Goal: Task Accomplishment & Management: Manage account settings

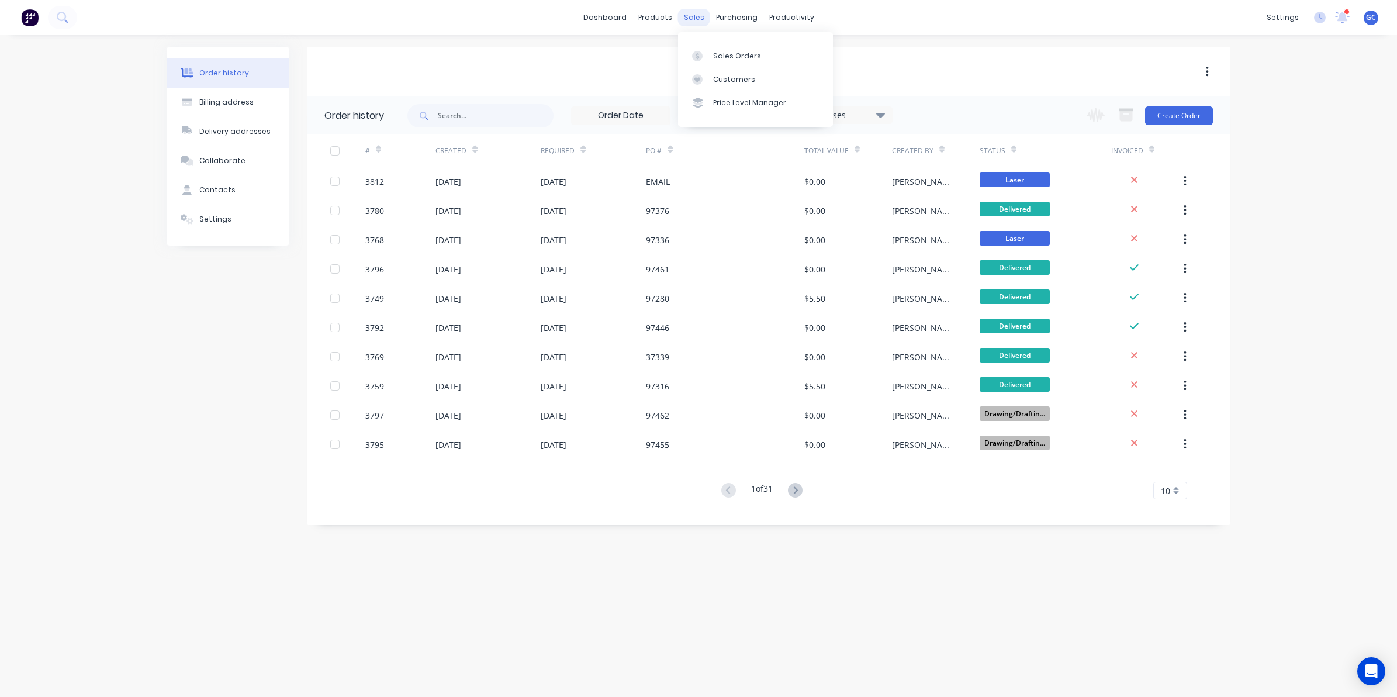
click at [697, 16] on div "sales" at bounding box center [694, 18] width 32 height 18
click at [721, 51] on div "Sales Orders" at bounding box center [737, 56] width 48 height 11
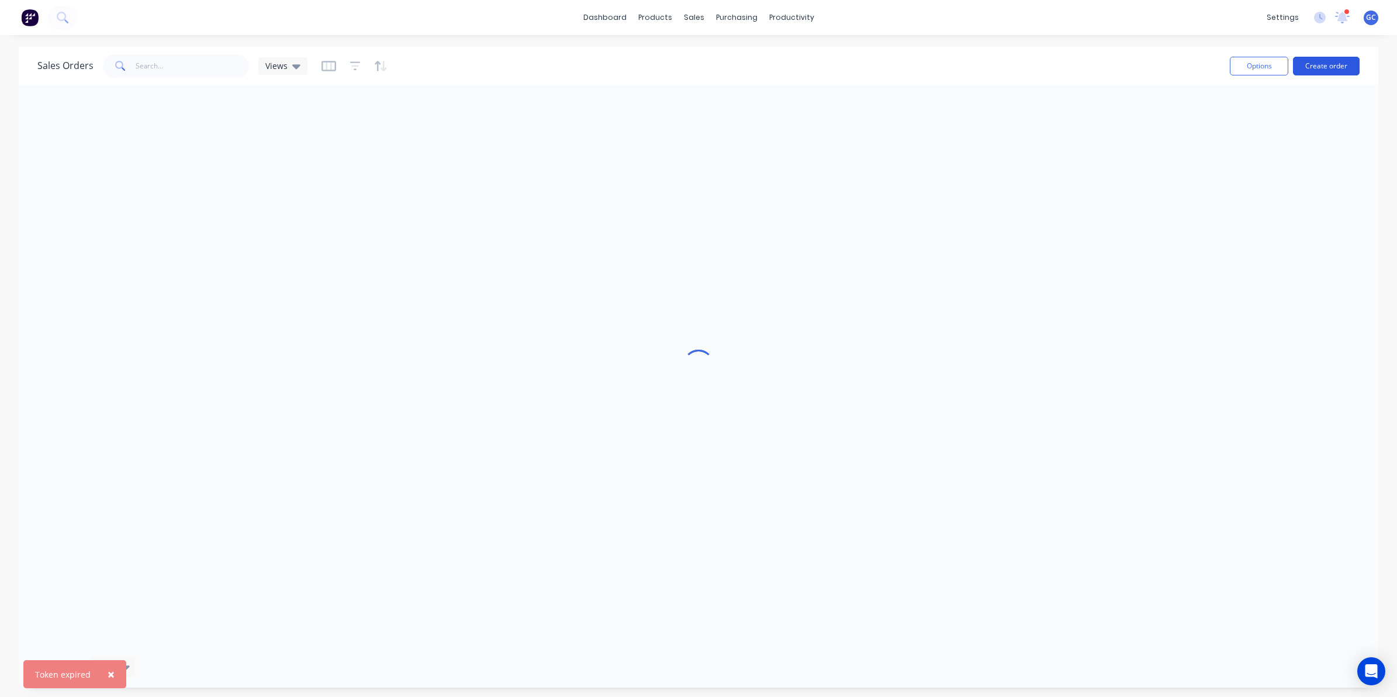
click at [1318, 68] on button "Create order" at bounding box center [1326, 66] width 67 height 19
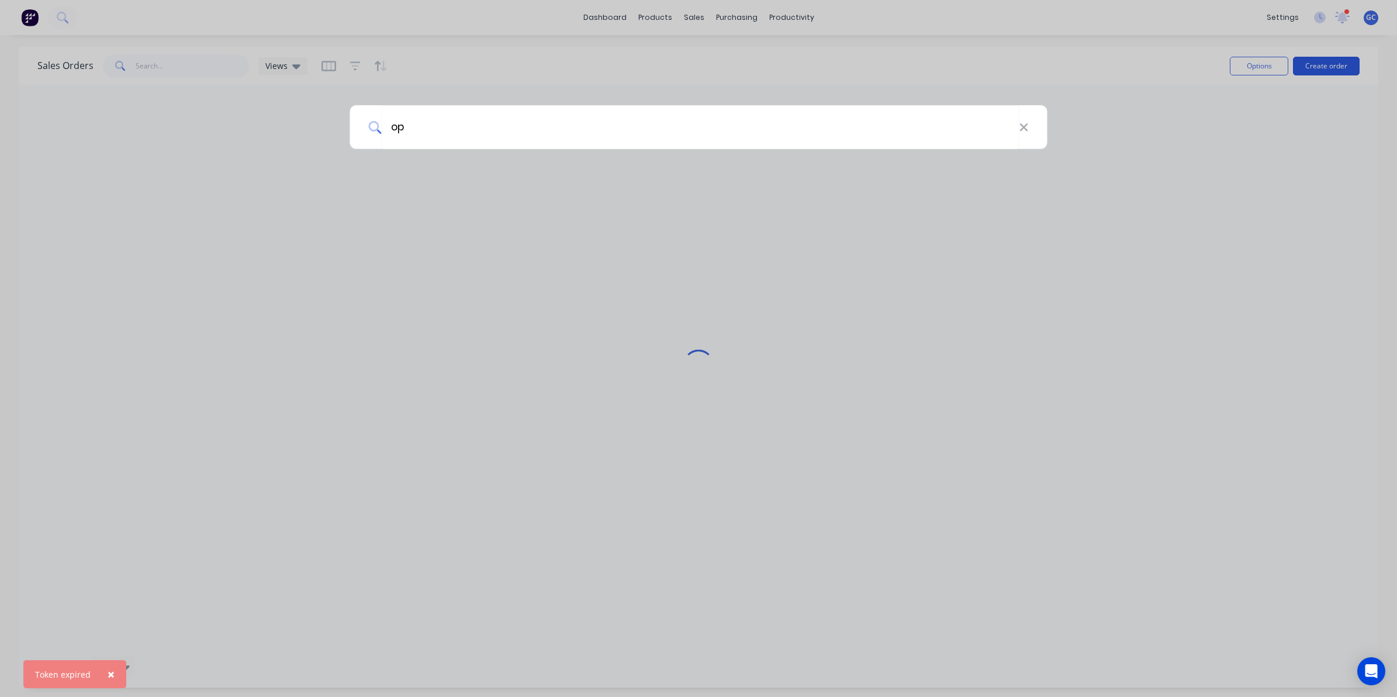
type input "o"
type input "osiris"
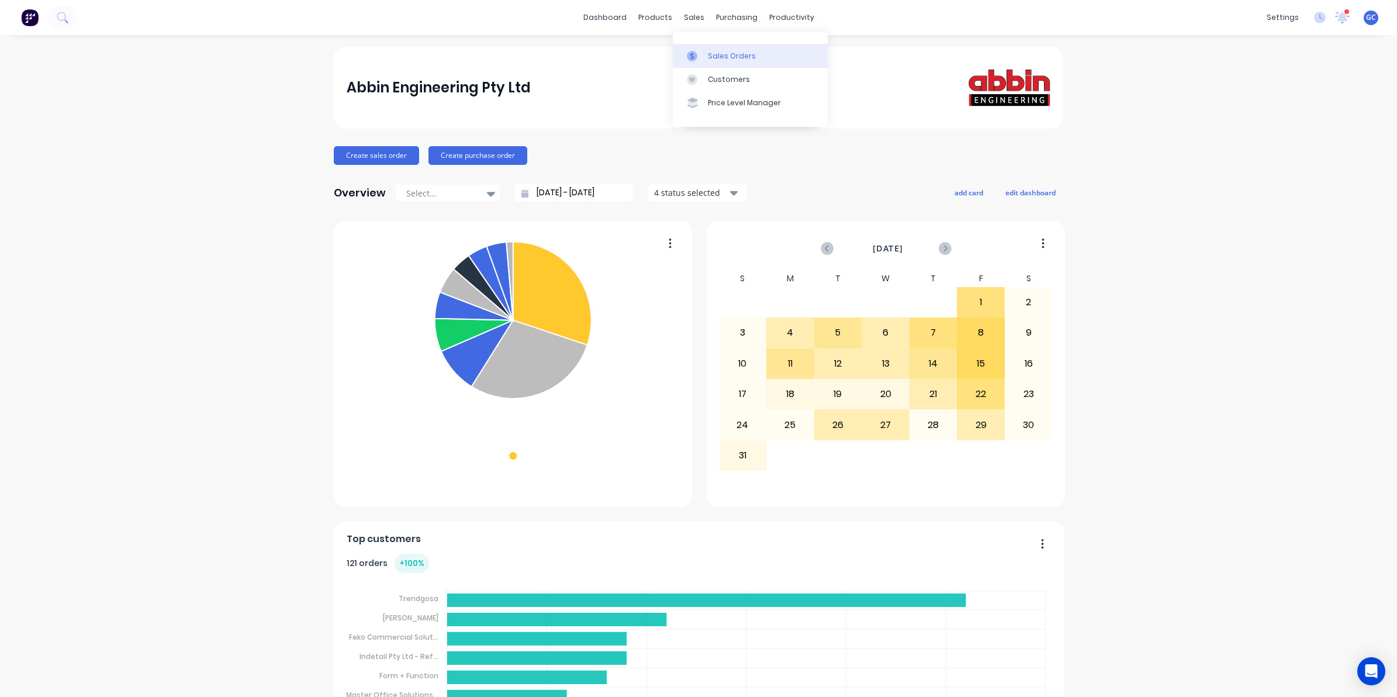
click at [725, 56] on div "Sales Orders" at bounding box center [732, 56] width 48 height 11
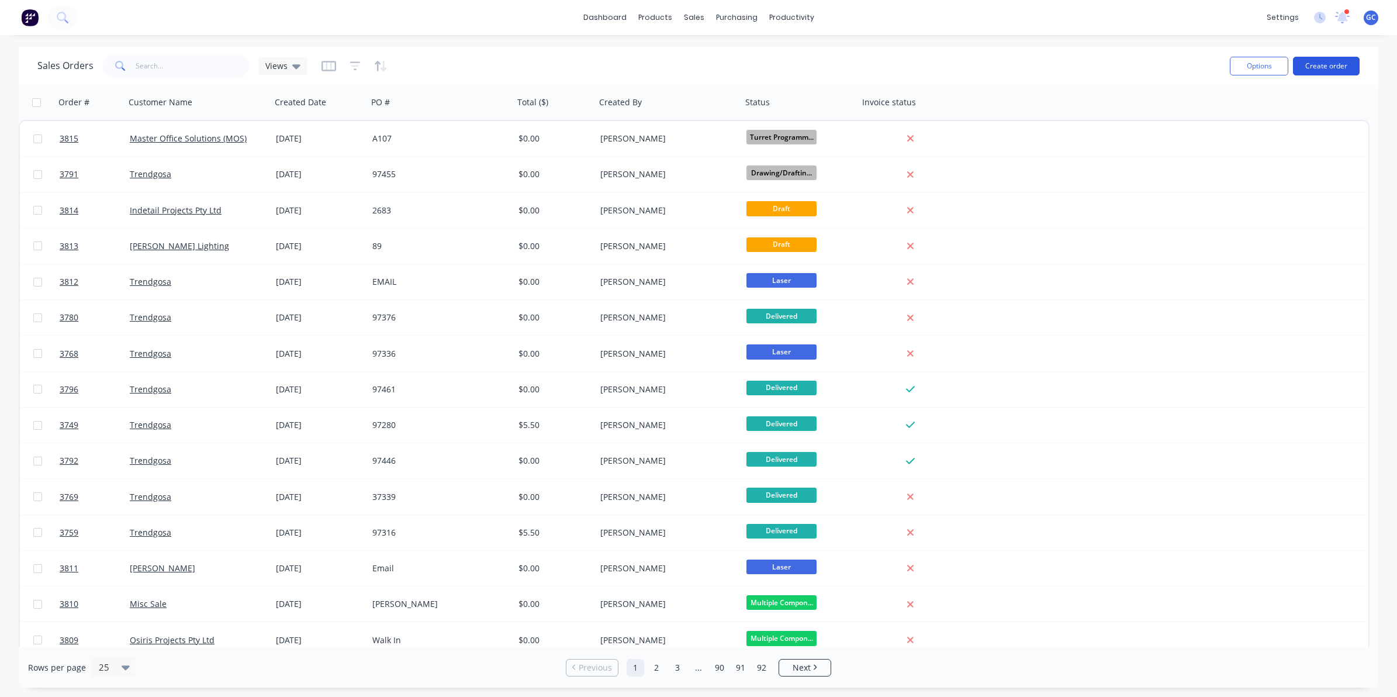
click at [1333, 64] on button "Create order" at bounding box center [1326, 66] width 67 height 19
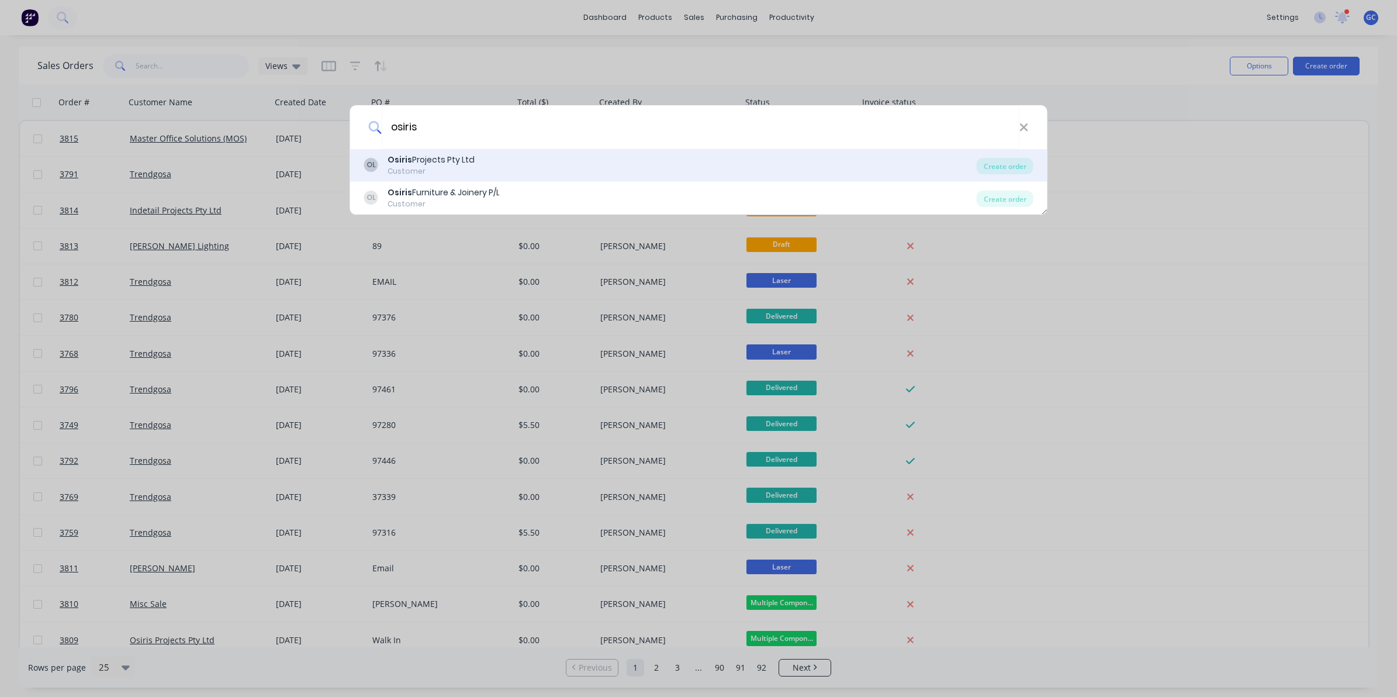
type input "osiris"
click at [479, 155] on div "OL Osiris Projects Pty Ltd Customer" at bounding box center [670, 165] width 613 height 23
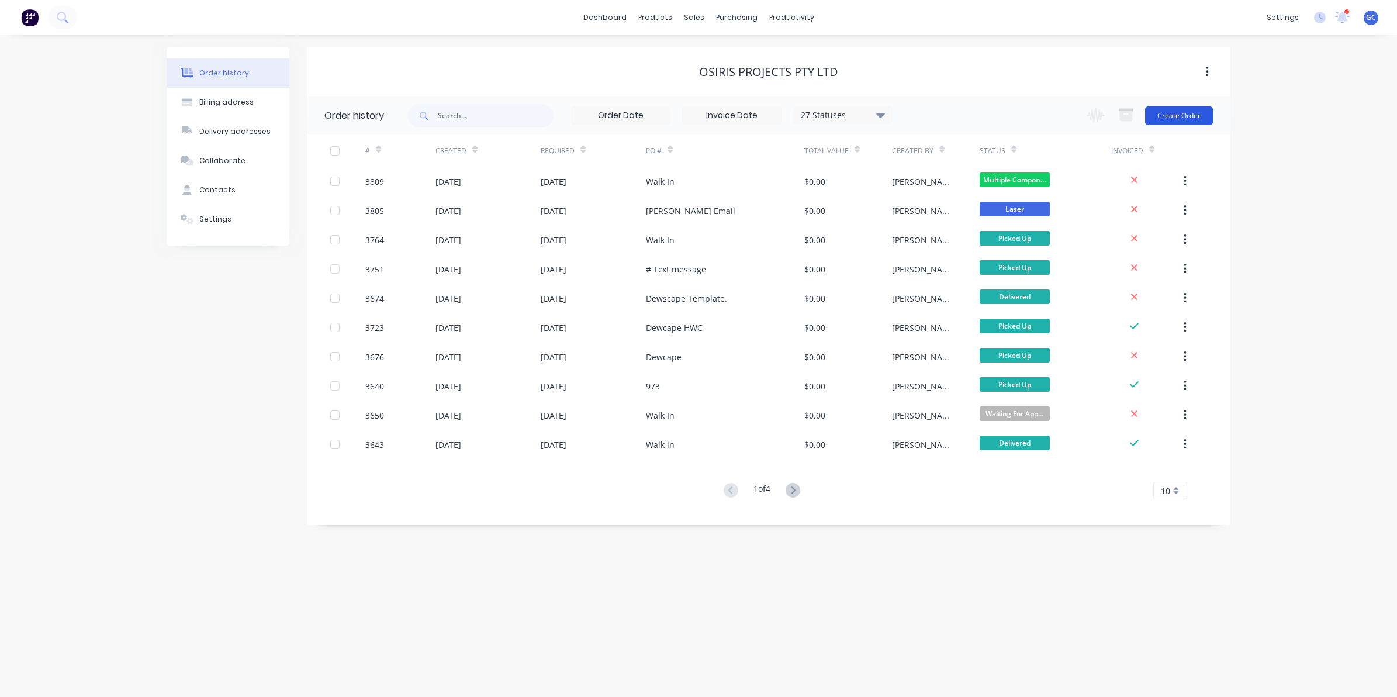
click at [1167, 119] on button "Create Order" at bounding box center [1179, 115] width 68 height 19
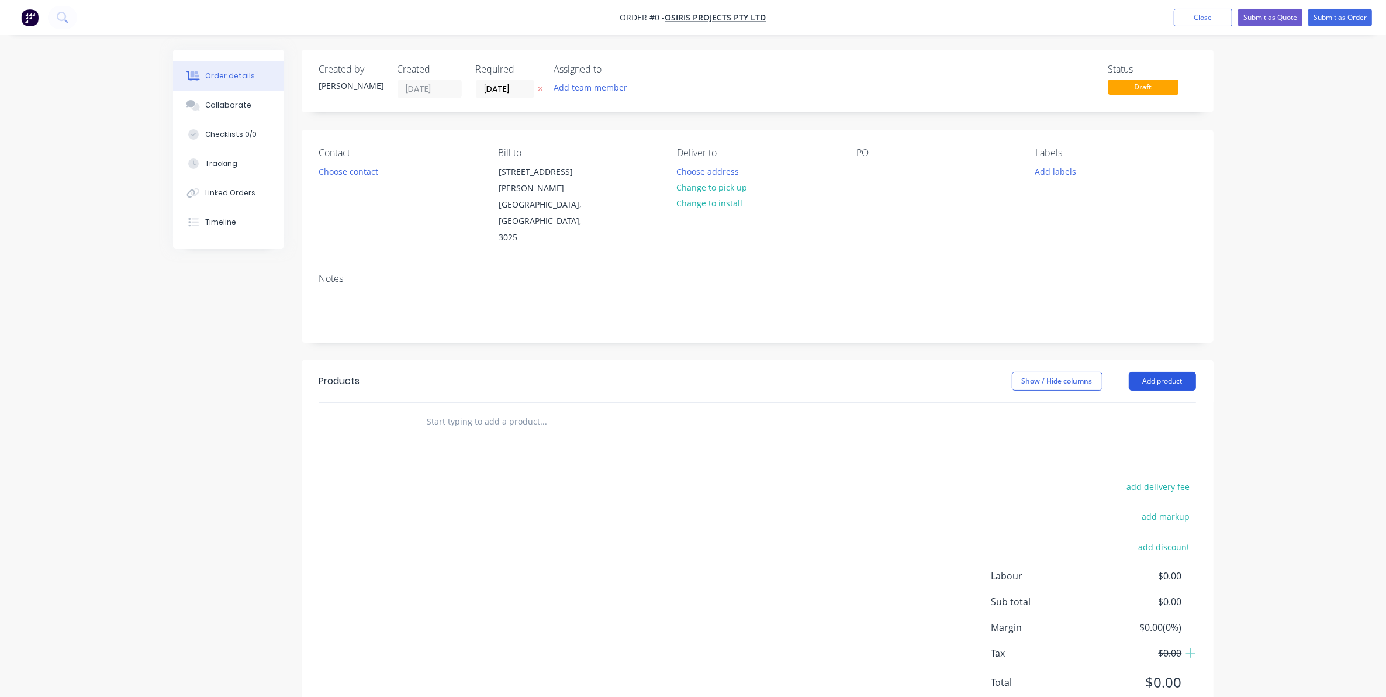
click at [1165, 372] on button "Add product" at bounding box center [1162, 381] width 67 height 19
click at [1150, 425] on div "Basic product" at bounding box center [1140, 433] width 90 height 17
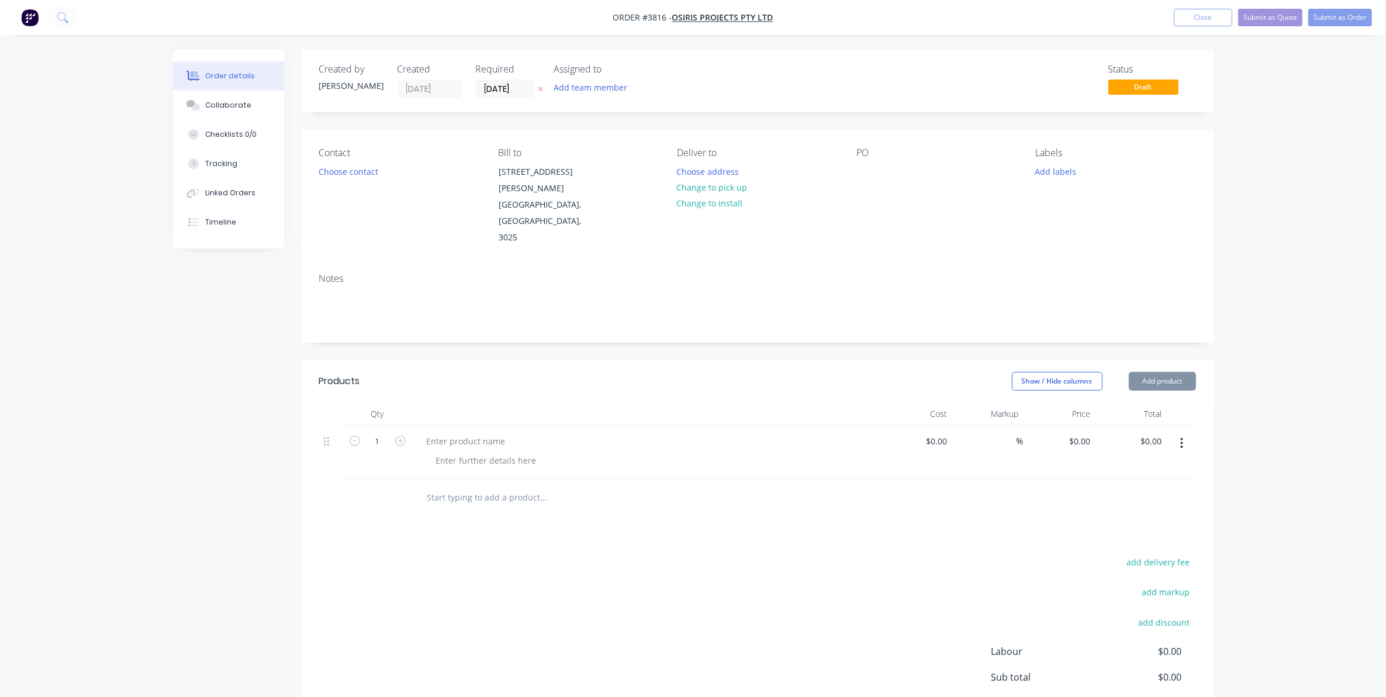
click at [1161, 372] on button "Add product" at bounding box center [1162, 381] width 67 height 19
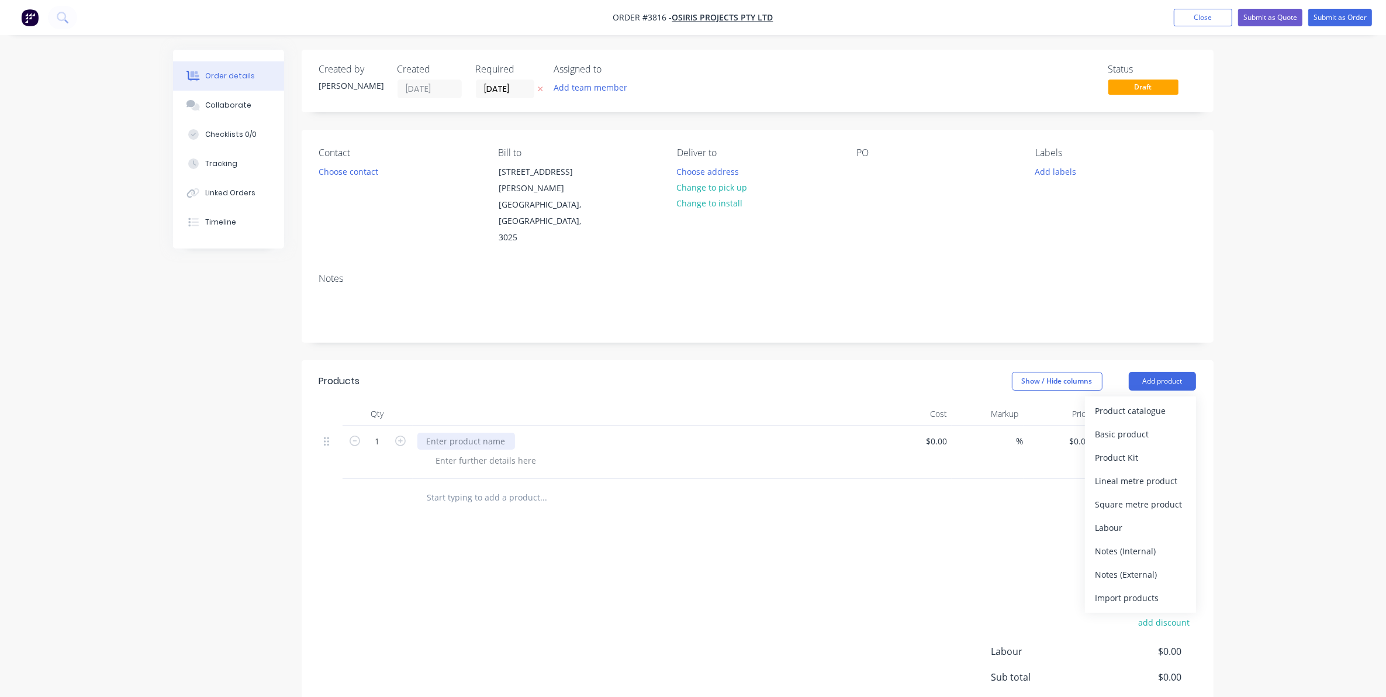
click at [444, 432] on div at bounding box center [466, 440] width 98 height 17
click at [393, 434] on button "button" at bounding box center [400, 440] width 15 height 12
click at [397, 435] on icon "button" at bounding box center [400, 440] width 11 height 11
type input "3"
click at [493, 432] on div at bounding box center [466, 440] width 98 height 17
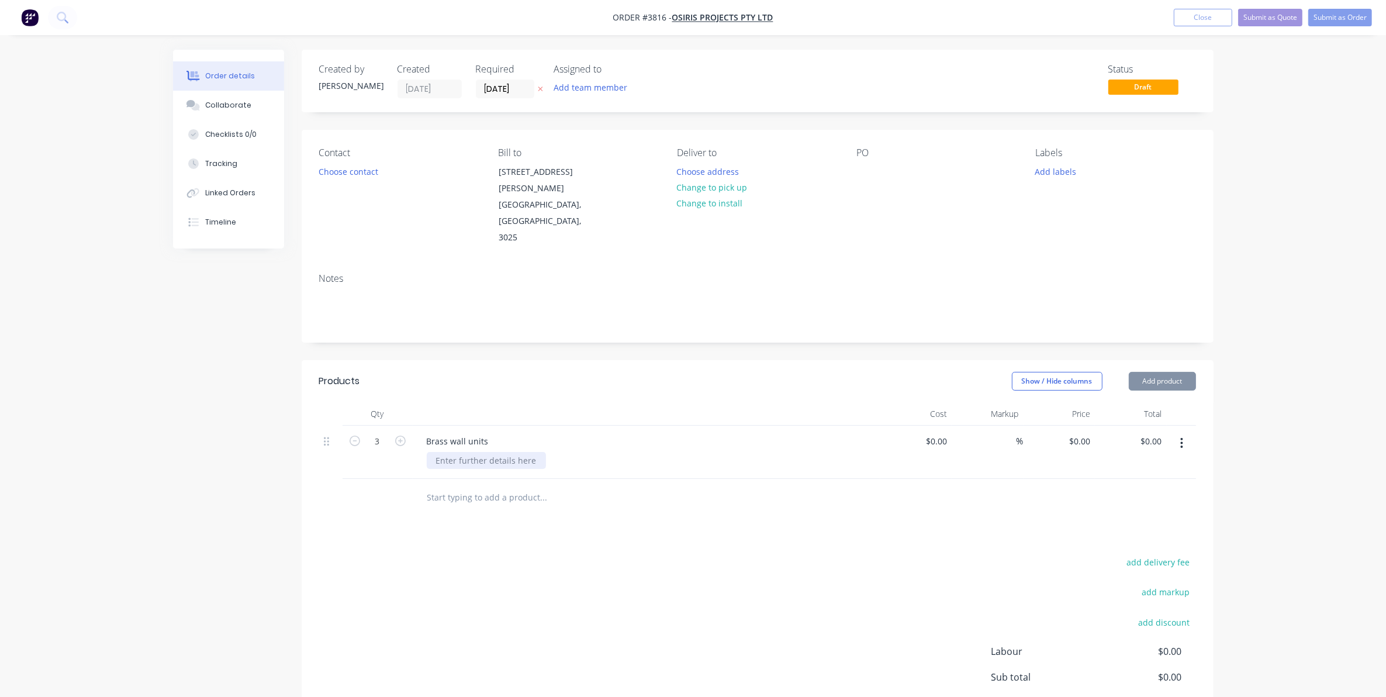
click at [468, 452] on div at bounding box center [486, 460] width 119 height 17
click at [492, 432] on div "Brass wall units" at bounding box center [457, 440] width 81 height 17
drag, startPoint x: 454, startPoint y: 428, endPoint x: 412, endPoint y: 424, distance: 41.6
click at [413, 425] on div "Brass wall units 925 x 1131 x 62 62x 3mm Brass" at bounding box center [647, 451] width 468 height 53
click at [486, 452] on div "3mm Brass" at bounding box center [458, 460] width 63 height 17
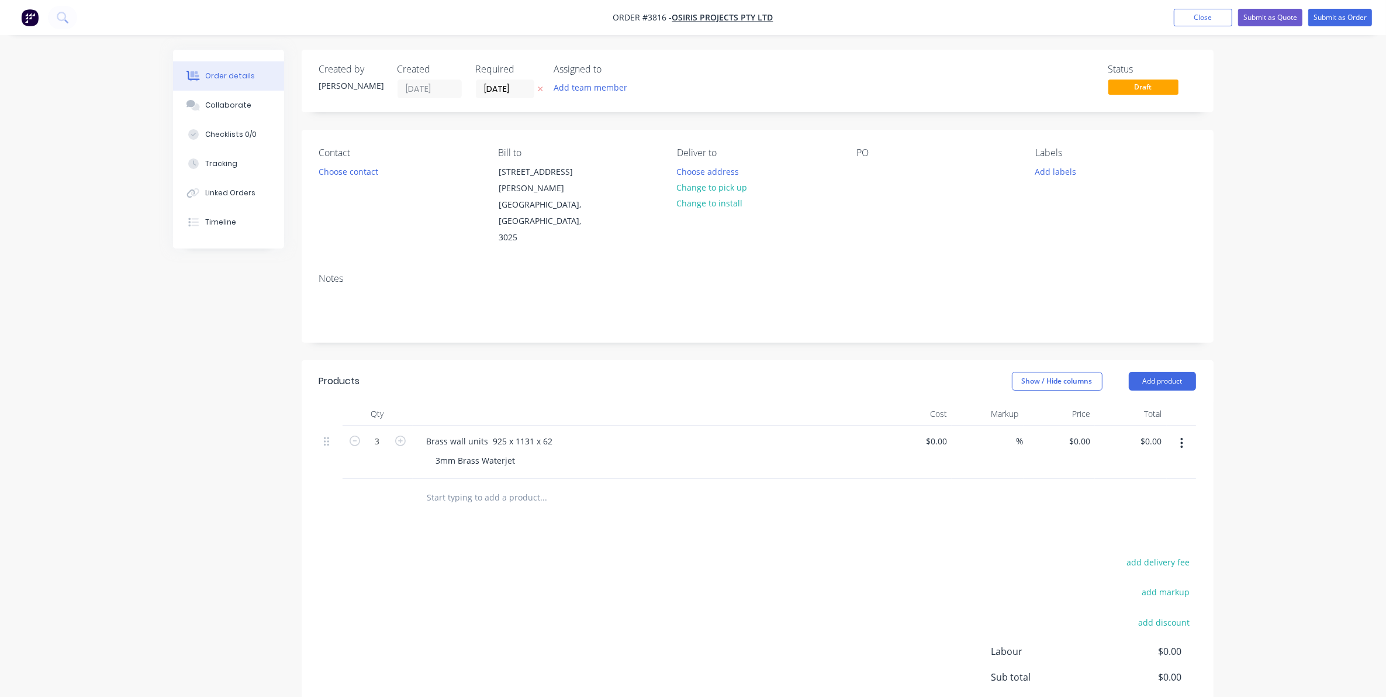
click at [676, 452] on div "3mm Brass Waterjet" at bounding box center [651, 460] width 449 height 17
click at [1182, 438] on icon "button" at bounding box center [1182, 443] width 2 height 11
click at [1170, 485] on button "Duplicate" at bounding box center [1140, 496] width 111 height 23
click at [407, 487] on button "button" at bounding box center [400, 493] width 15 height 12
click at [399, 489] on icon "button" at bounding box center [400, 494] width 11 height 11
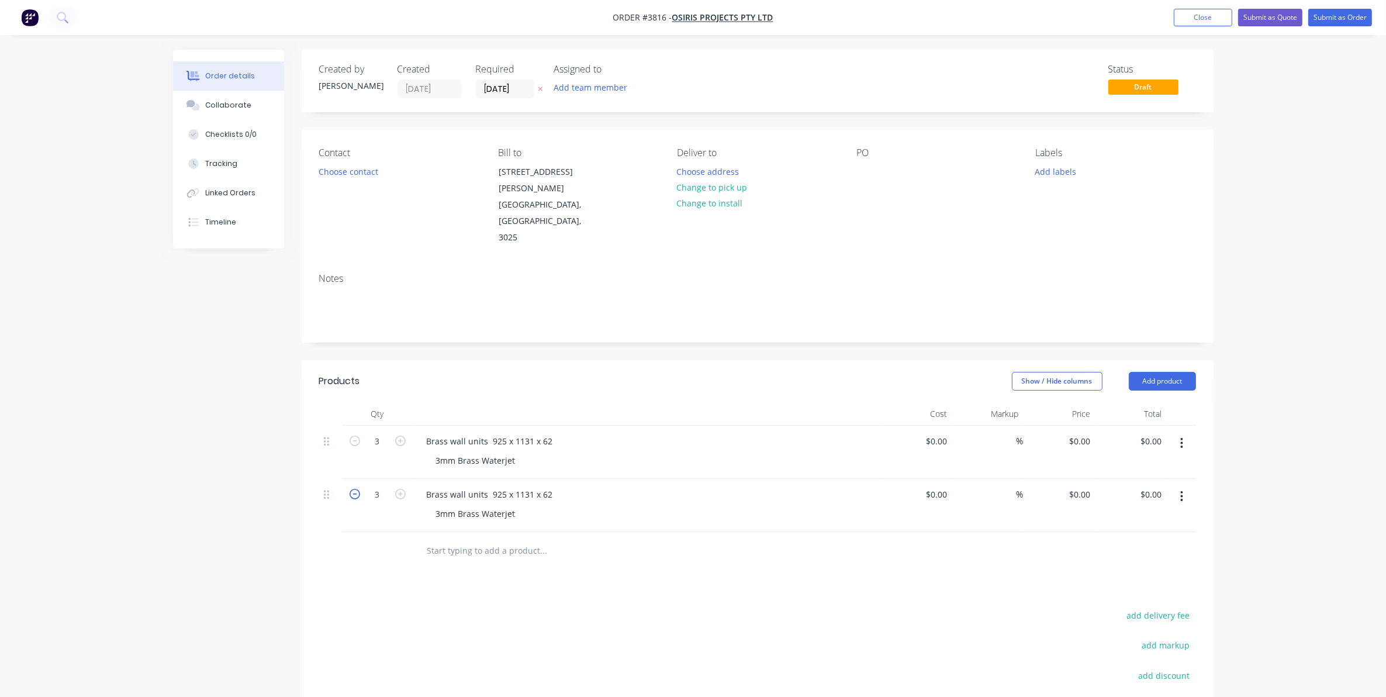
click at [354, 489] on icon "button" at bounding box center [355, 494] width 11 height 11
type input "2"
click at [529, 486] on div "Brass wall units 925 x 1131 x 62" at bounding box center [489, 494] width 145 height 17
click at [662, 486] on div "Brass wall units 925 x 710 x 62" at bounding box center [646, 494] width 458 height 17
click at [1159, 372] on button "Add product" at bounding box center [1162, 381] width 67 height 19
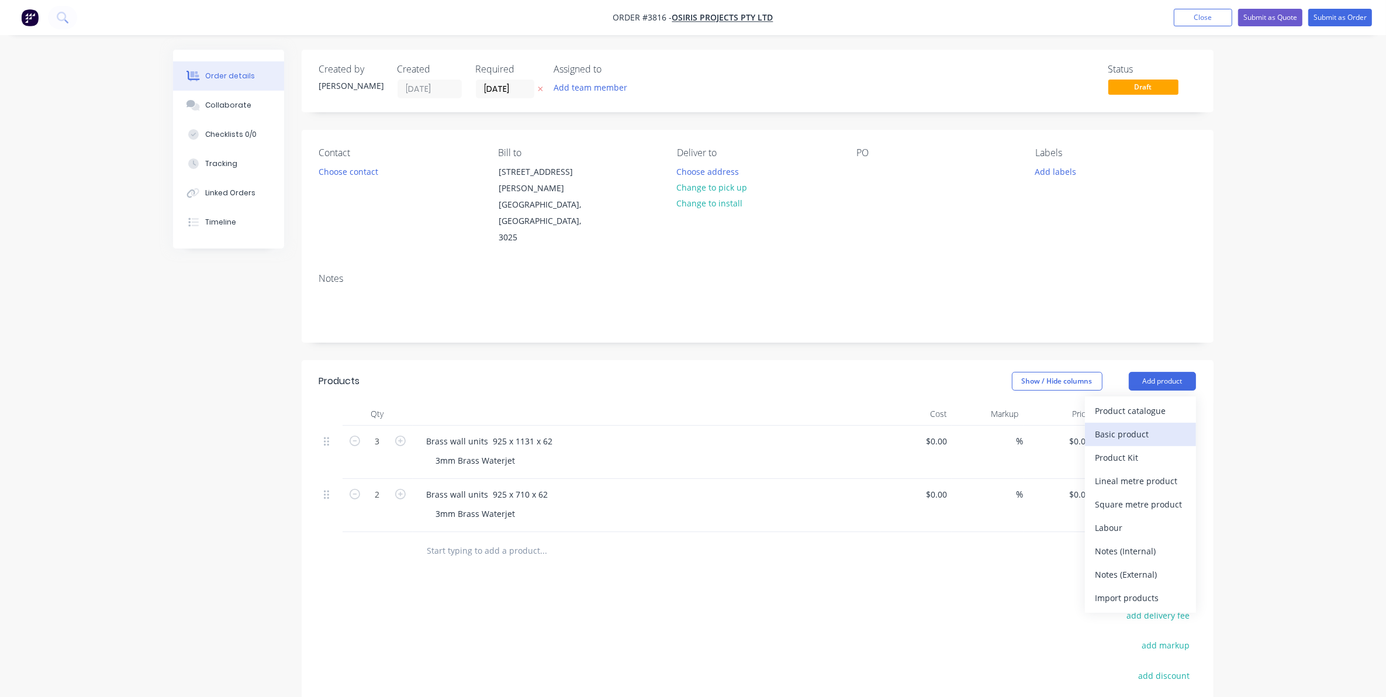
click at [1157, 425] on div "Basic product" at bounding box center [1140, 433] width 90 height 17
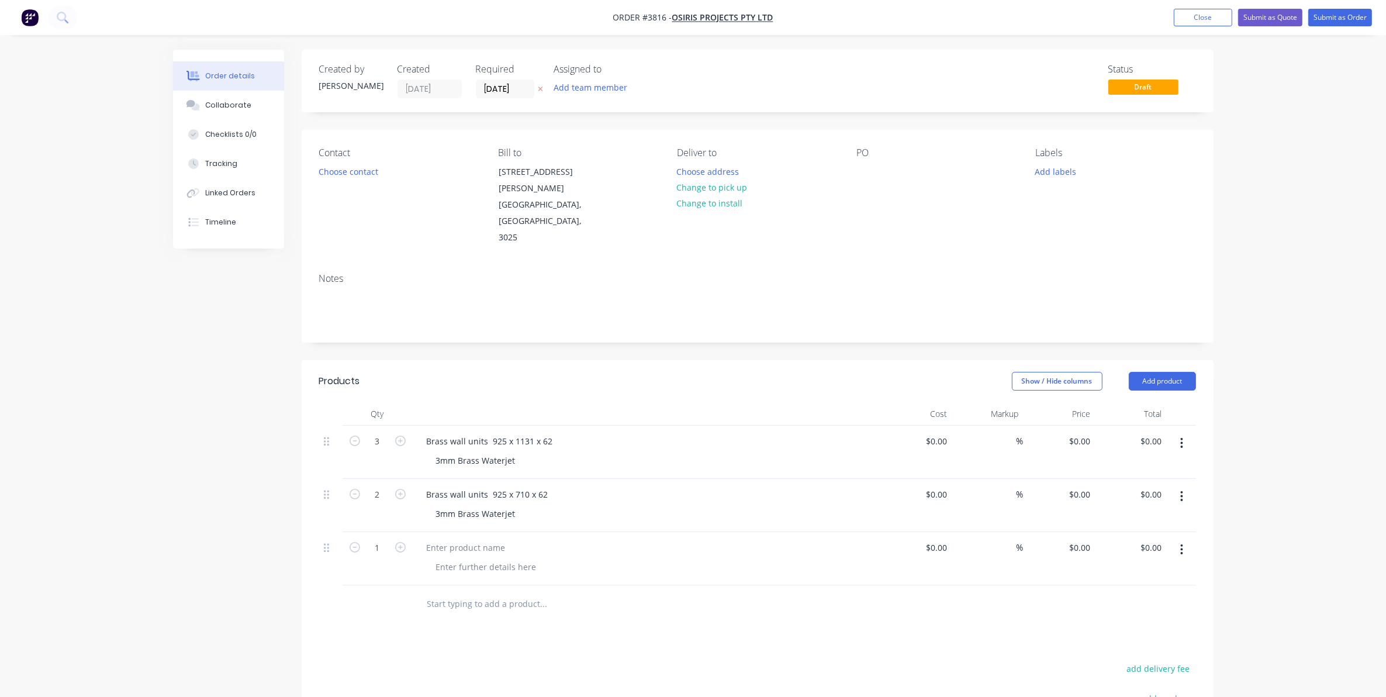
click at [475, 532] on div at bounding box center [647, 558] width 468 height 53
click at [478, 539] on div at bounding box center [466, 547] width 98 height 17
click at [475, 558] on div at bounding box center [486, 566] width 119 height 17
drag, startPoint x: 752, startPoint y: 594, endPoint x: 542, endPoint y: 454, distance: 252.7
click at [747, 591] on div "Products Show / Hide columns Add product Qty Cost Markup Price Total 3 Brass wa…" at bounding box center [758, 632] width 912 height 544
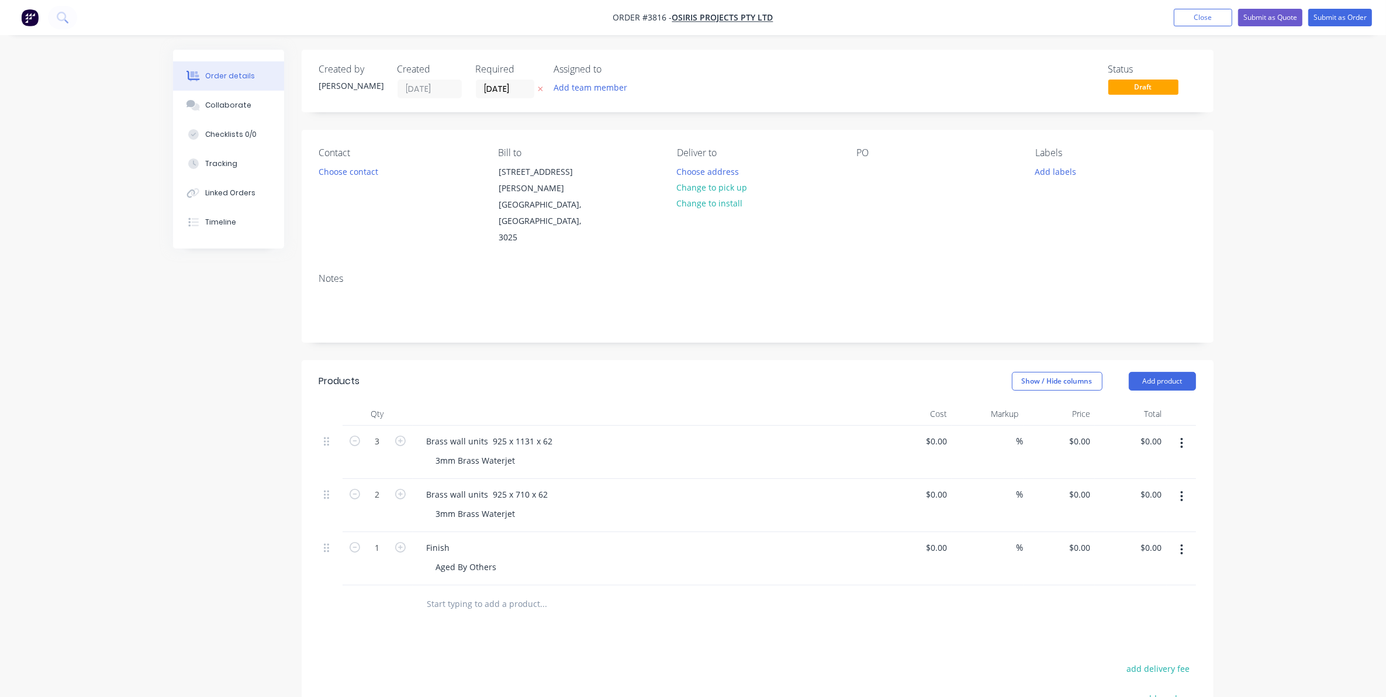
click at [355, 155] on div "Contact" at bounding box center [399, 152] width 160 height 11
click at [357, 171] on button "Choose contact" at bounding box center [348, 171] width 72 height 16
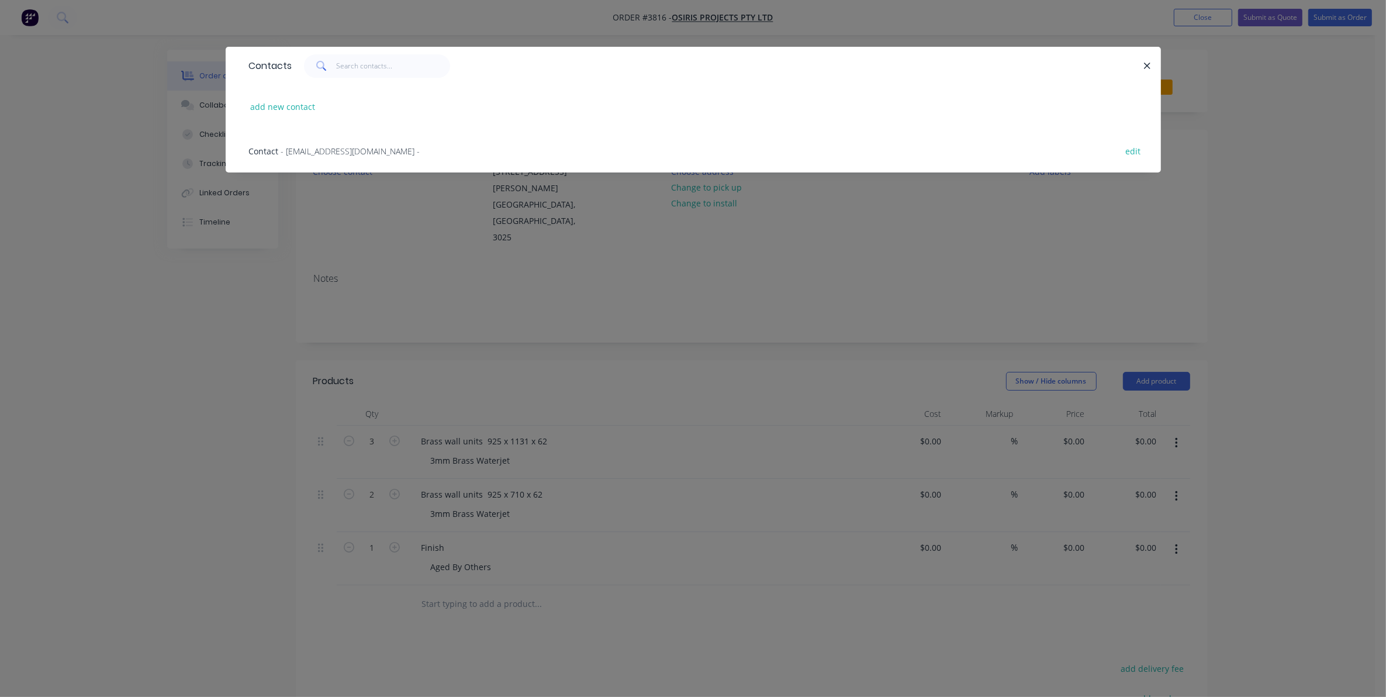
drag, startPoint x: 336, startPoint y: 155, endPoint x: 684, endPoint y: 161, distance: 347.8
click at [347, 152] on span "- [EMAIL_ADDRESS][DOMAIN_NAME] -" at bounding box center [350, 151] width 139 height 11
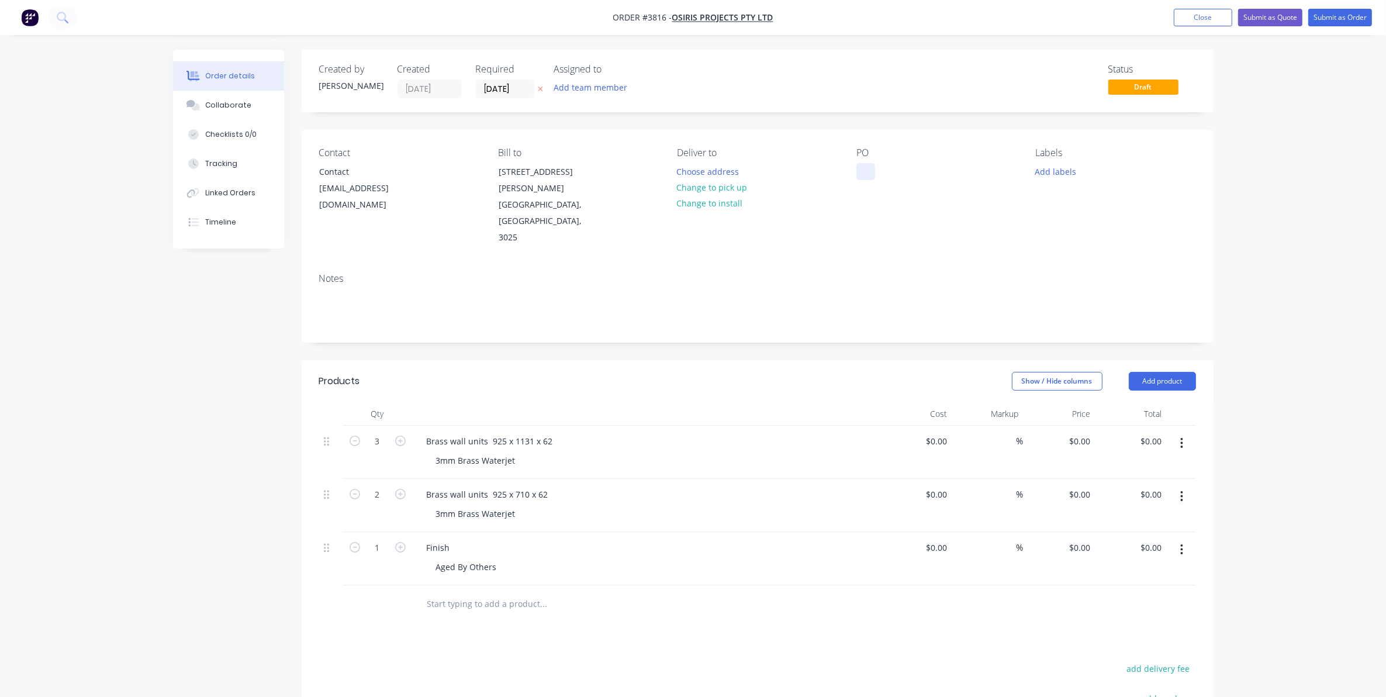
click at [863, 173] on div at bounding box center [865, 171] width 19 height 17
click at [594, 86] on button "Add team member" at bounding box center [590, 87] width 86 height 16
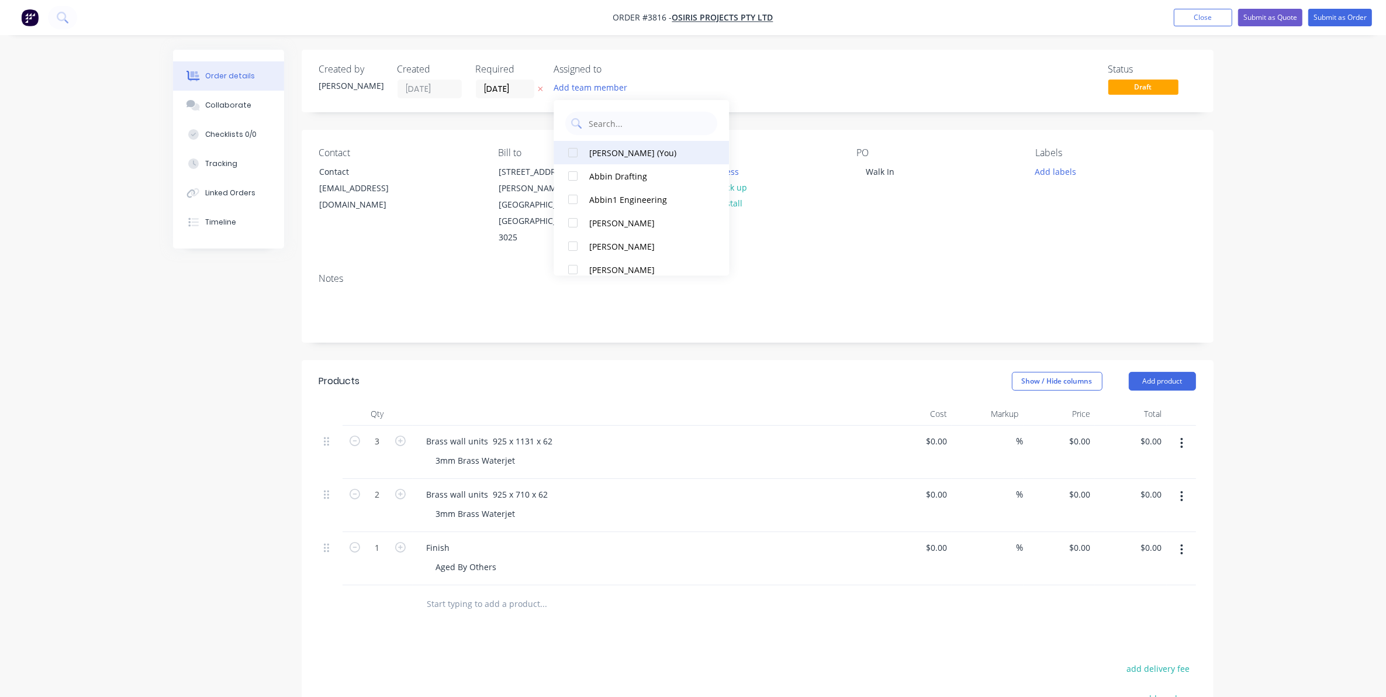
click at [614, 160] on button "[PERSON_NAME] (You)" at bounding box center [641, 152] width 175 height 23
click at [504, 88] on input "[DATE]" at bounding box center [504, 89] width 57 height 18
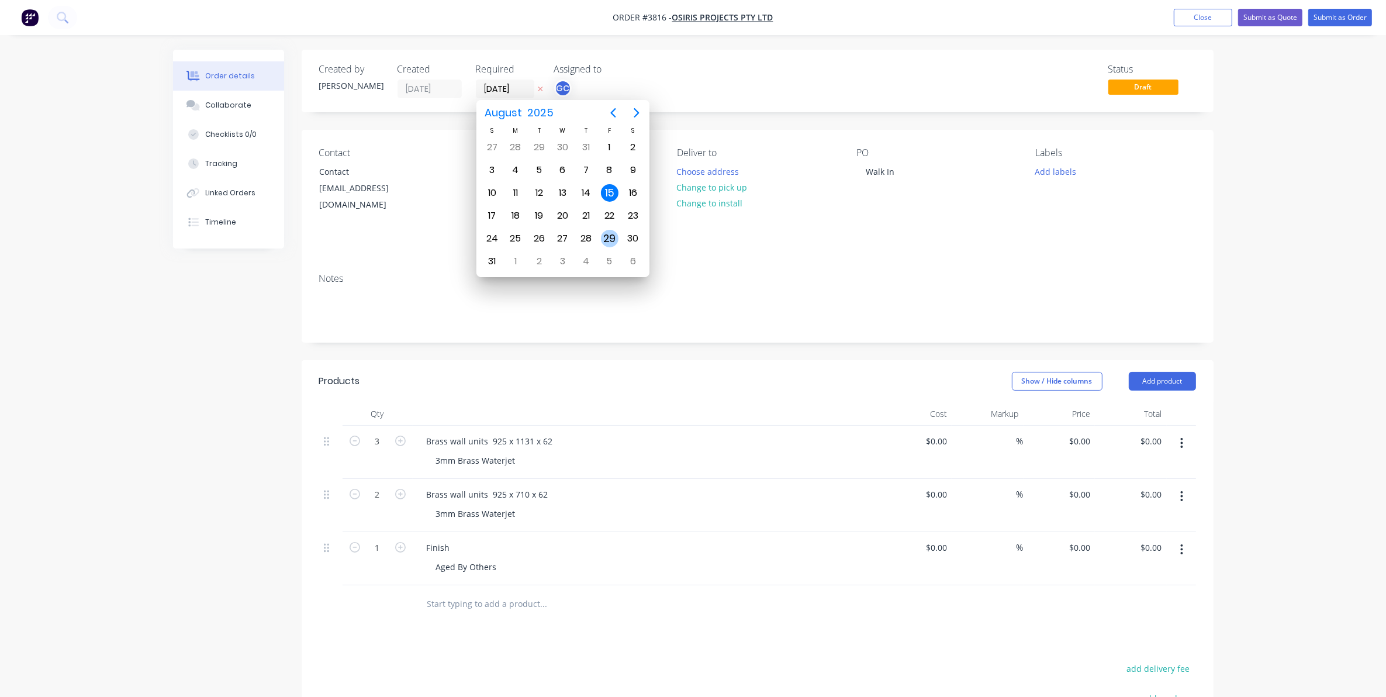
click at [609, 232] on div "29" at bounding box center [610, 239] width 18 height 18
type input "[DATE]"
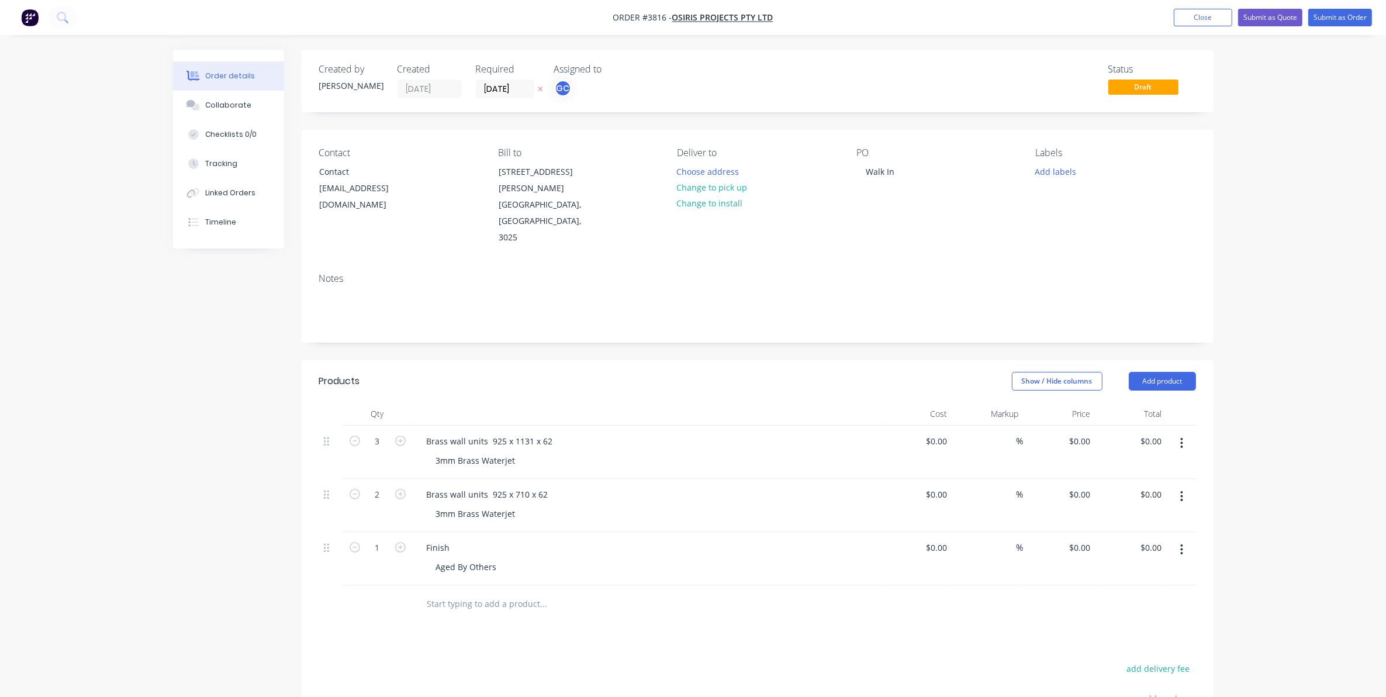
click at [729, 532] on div "Finish Aged By Others" at bounding box center [647, 558] width 468 height 53
click at [1357, 16] on button "Submit as Order" at bounding box center [1340, 18] width 64 height 18
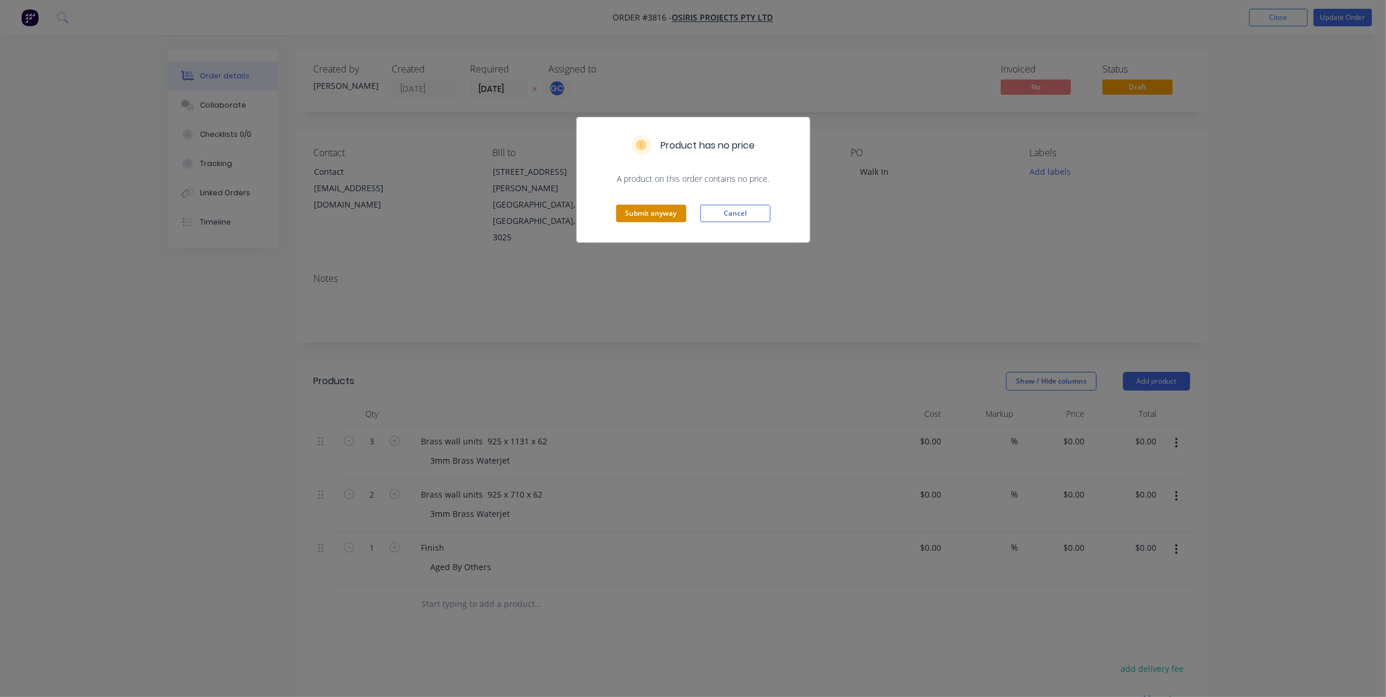
click at [665, 216] on button "Submit anyway" at bounding box center [651, 214] width 70 height 18
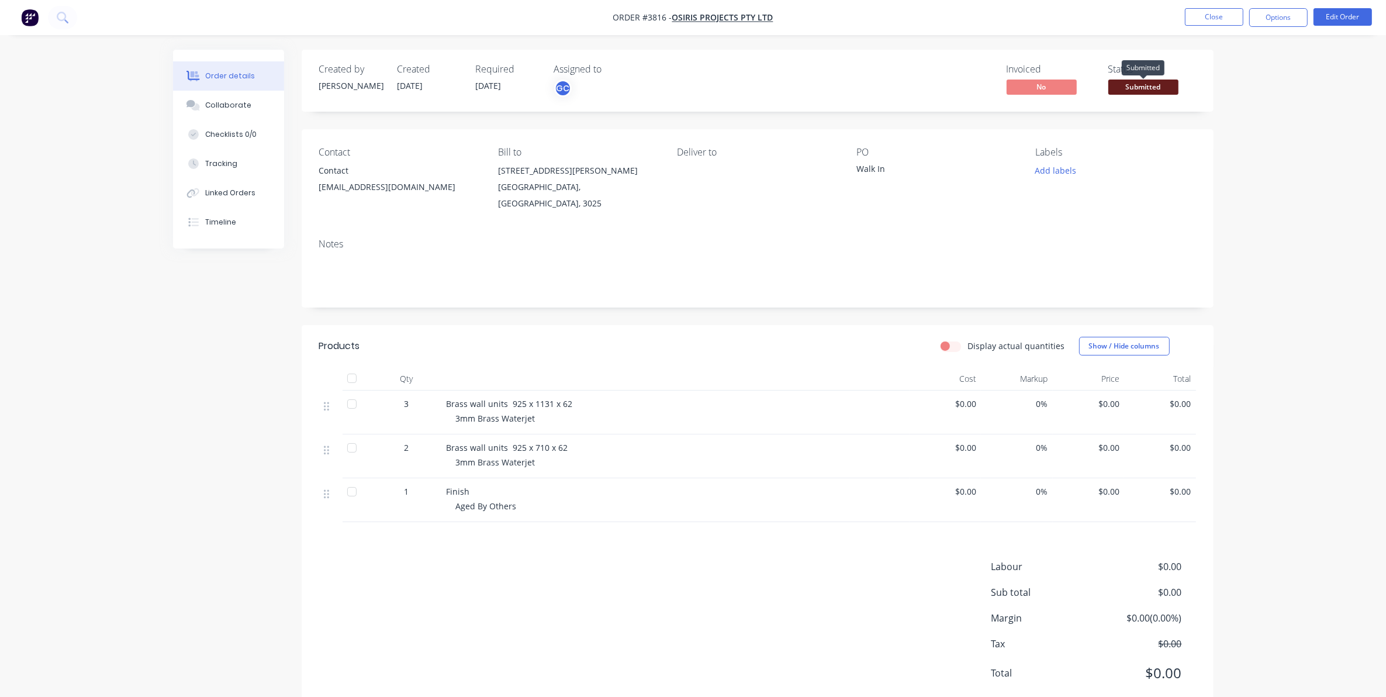
click at [1160, 88] on span "Submitted" at bounding box center [1143, 86] width 70 height 15
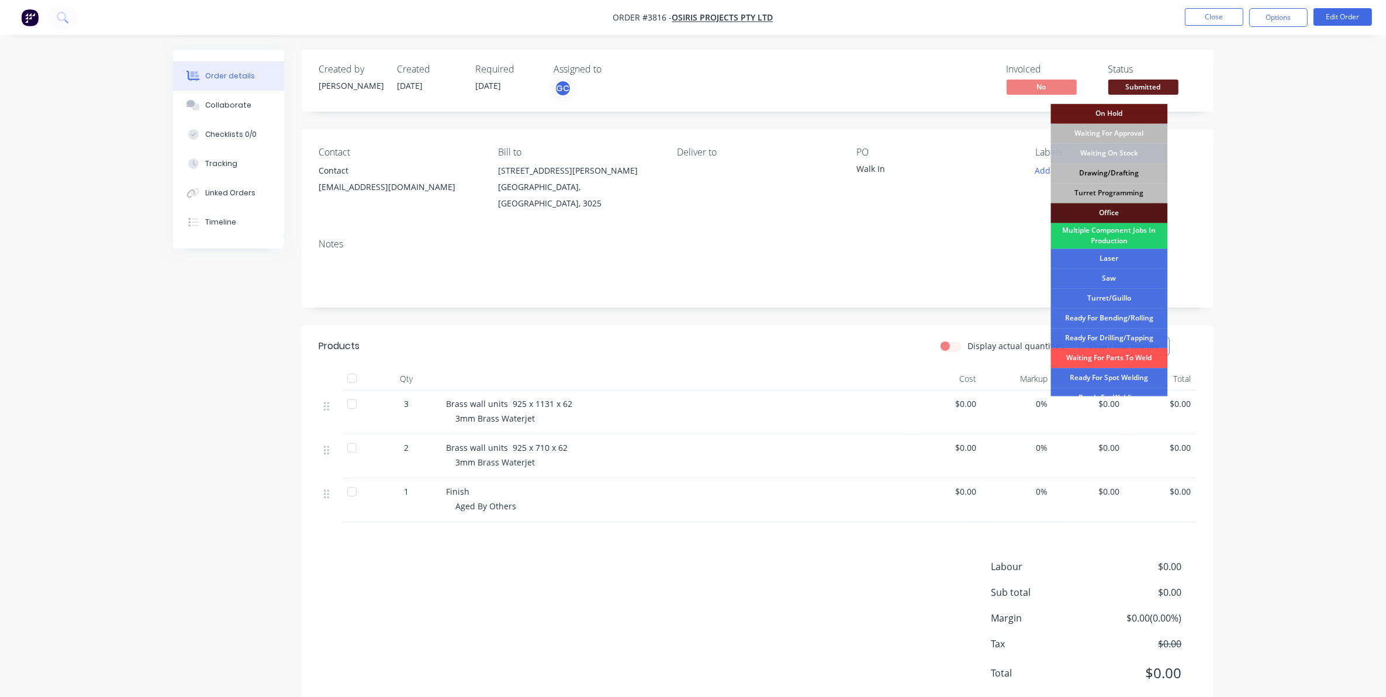
click at [1103, 172] on div "Drawing/Drafting" at bounding box center [1109, 174] width 117 height 20
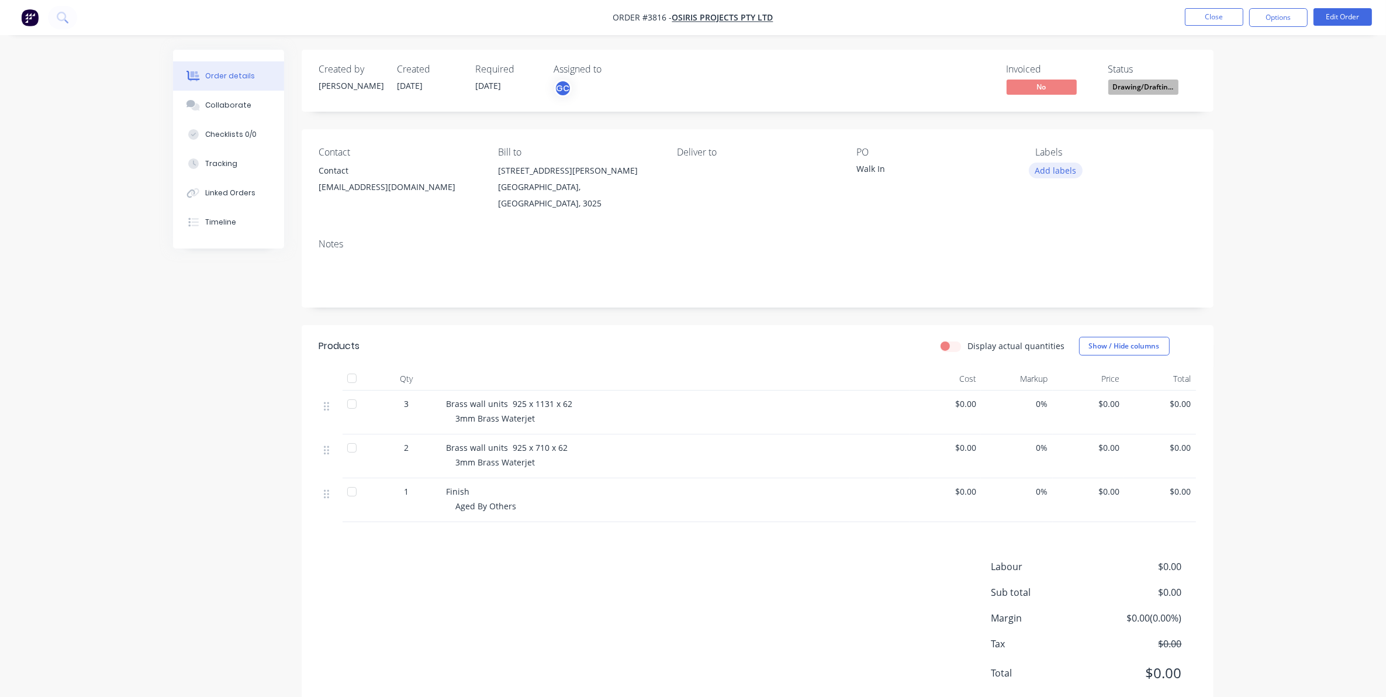
click at [1055, 171] on button "Add labels" at bounding box center [1056, 170] width 54 height 16
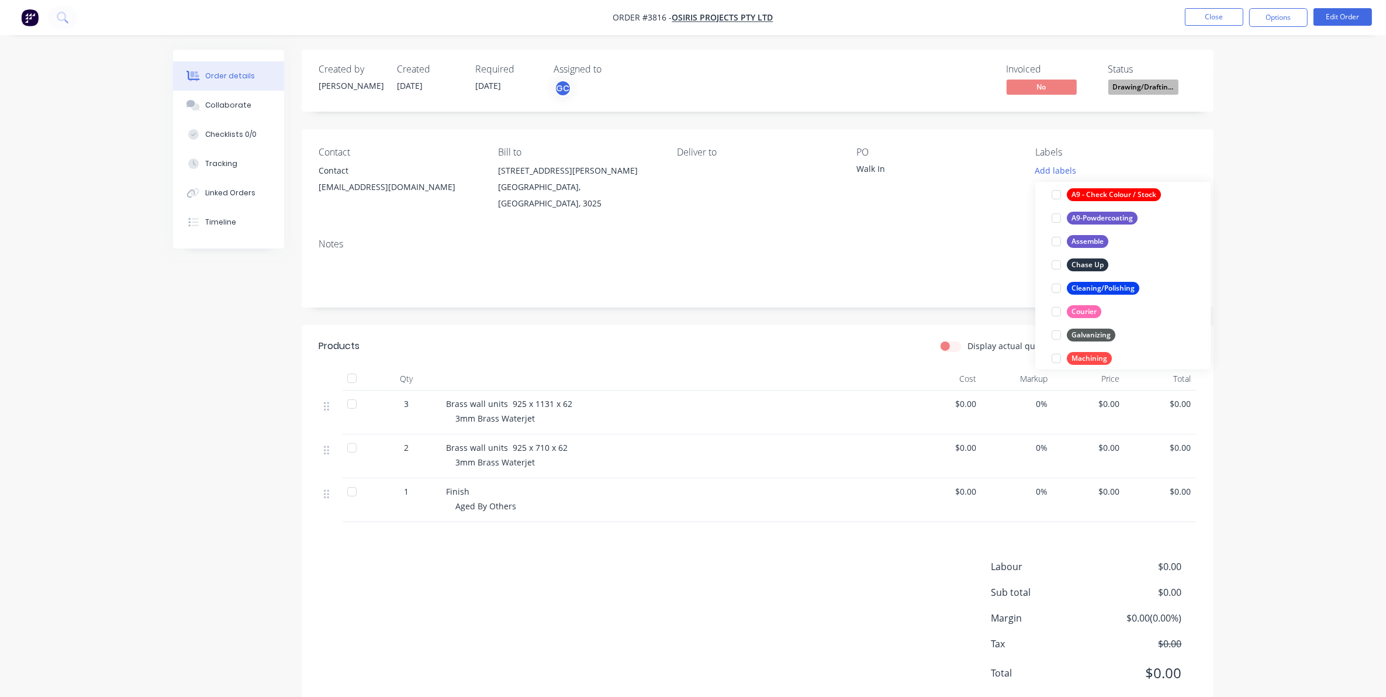
scroll to position [438, 0]
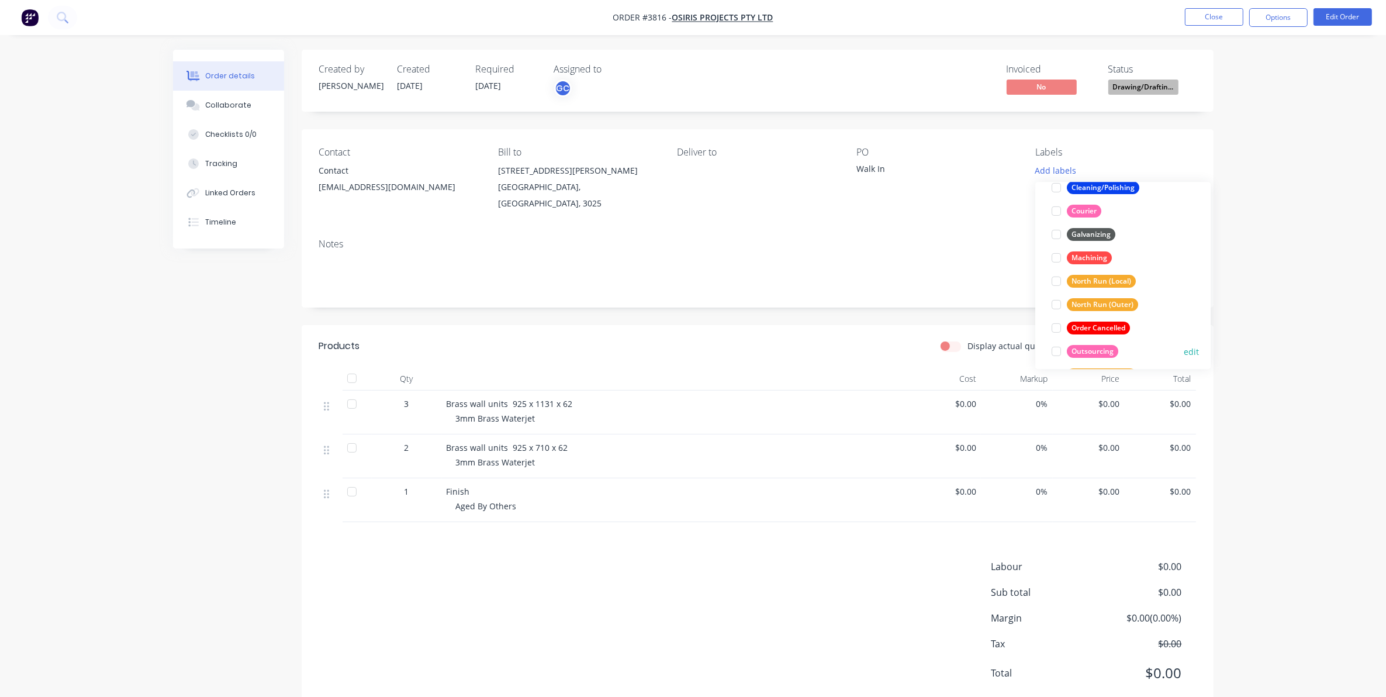
click at [1102, 351] on div "Outsourcing" at bounding box center [1092, 351] width 51 height 13
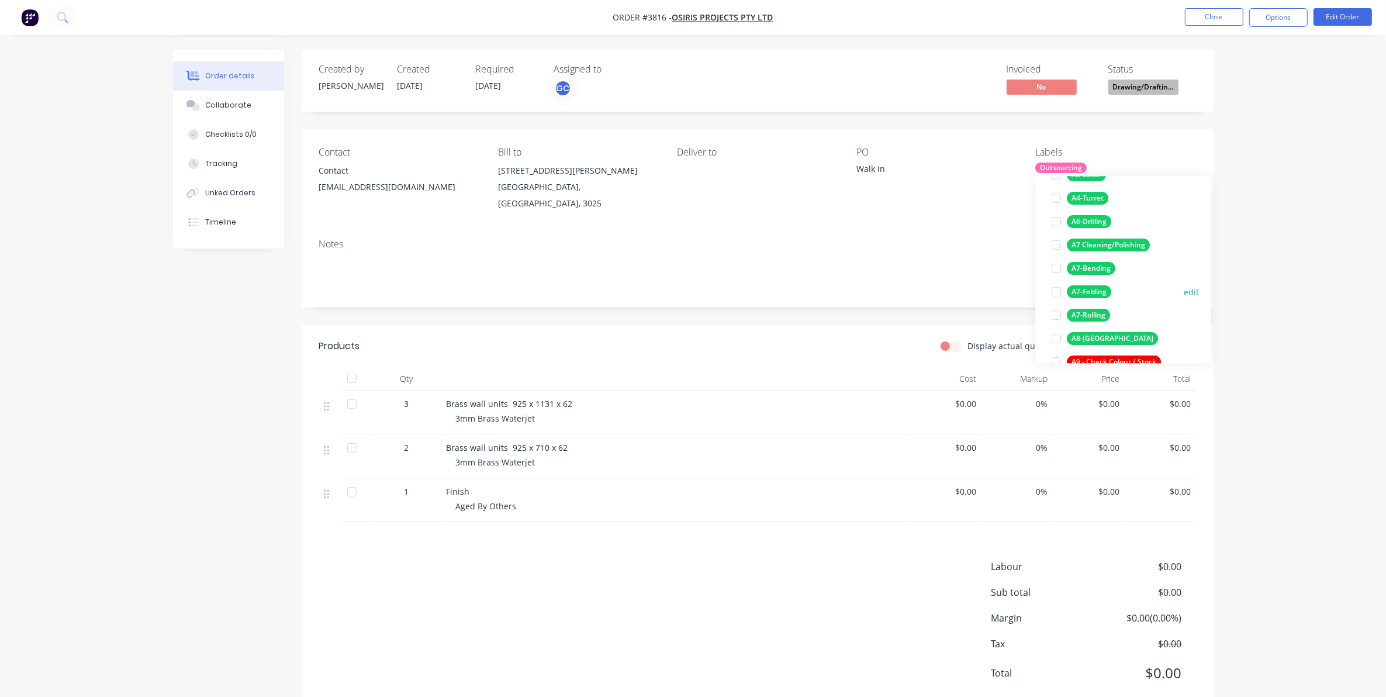
scroll to position [219, 0]
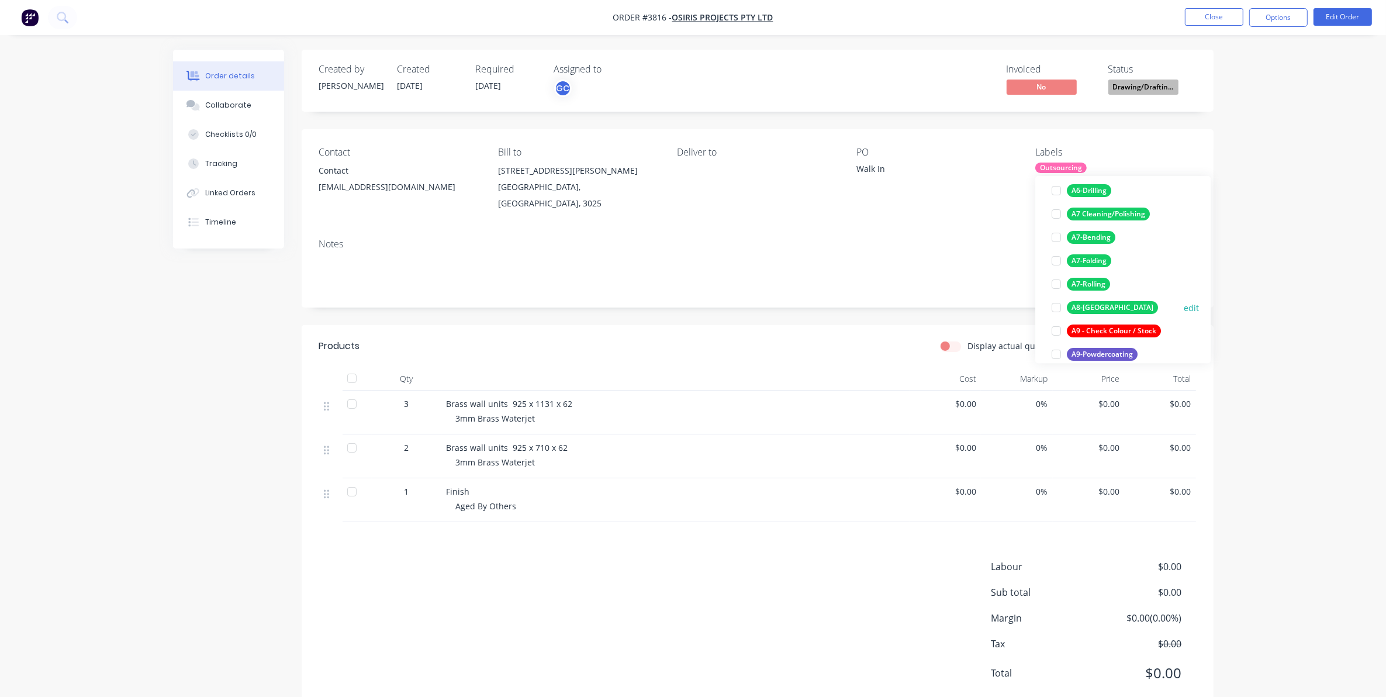
click at [1108, 305] on div "A8-[GEOGRAPHIC_DATA]" at bounding box center [1112, 307] width 91 height 13
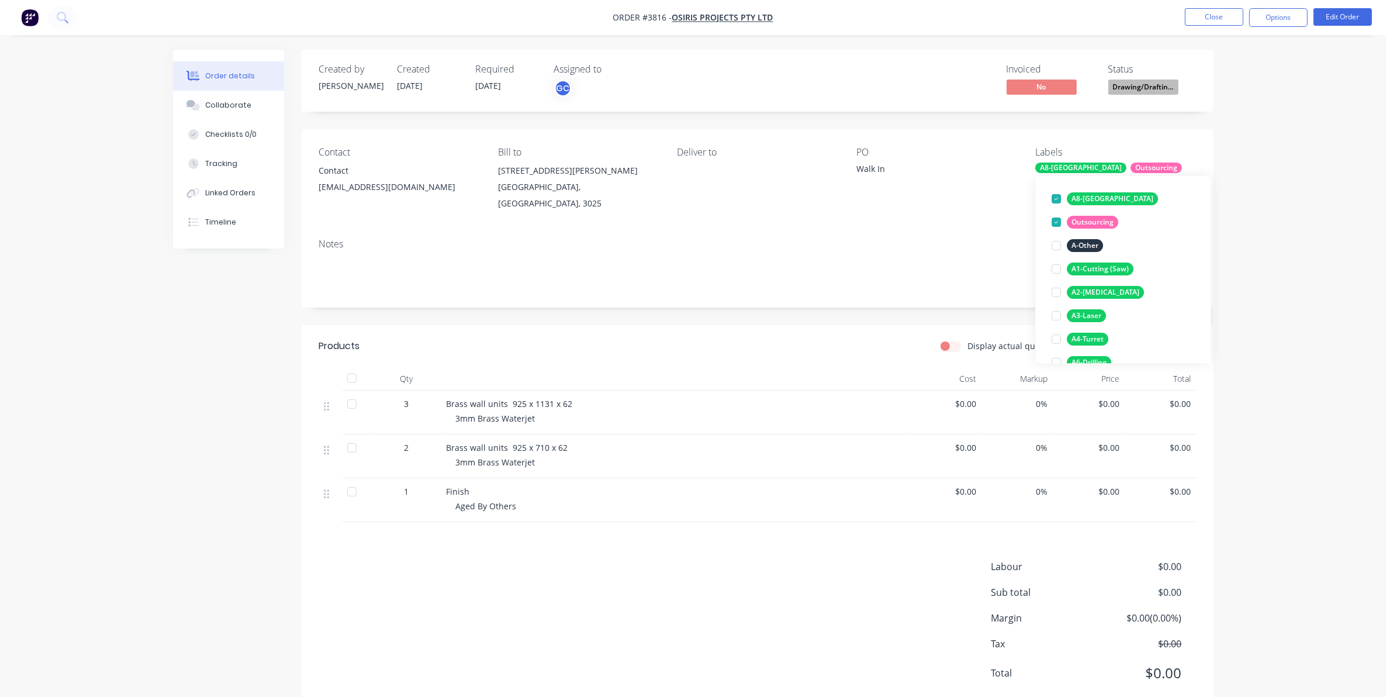
scroll to position [365, 0]
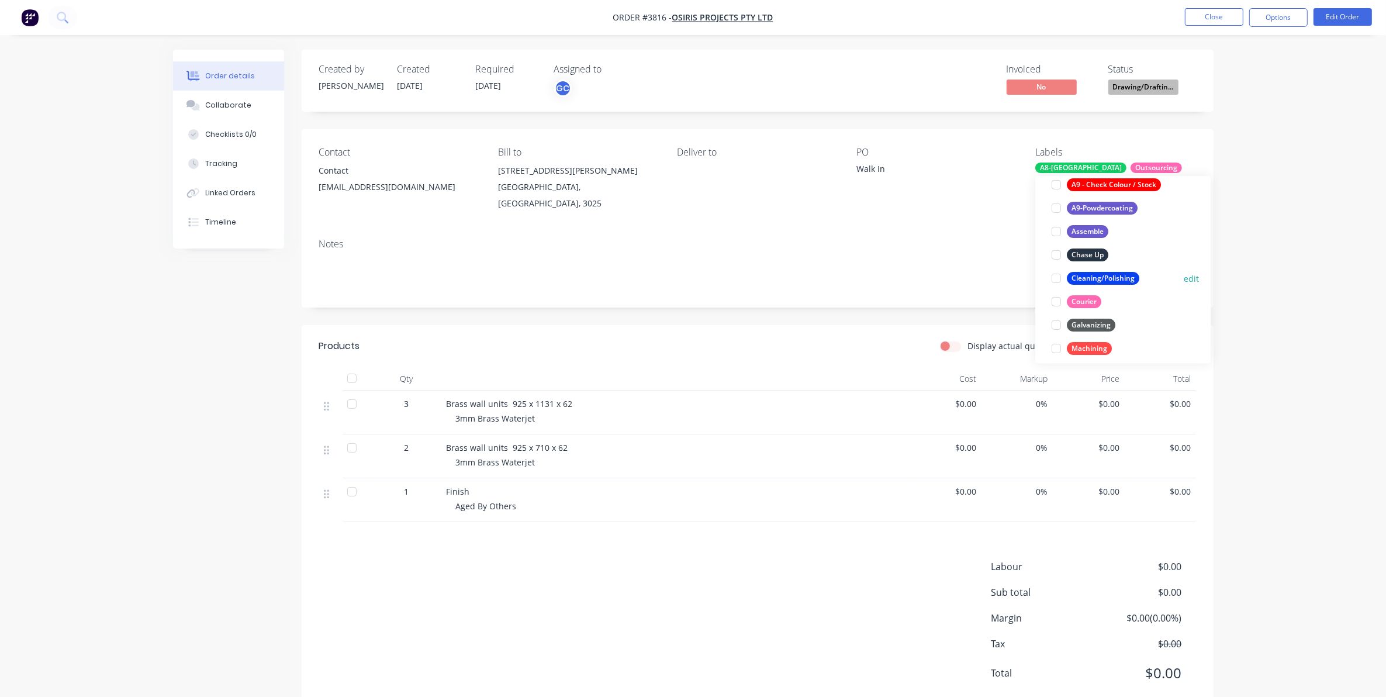
click at [1112, 270] on button "Cleaning/Polishing" at bounding box center [1095, 278] width 97 height 16
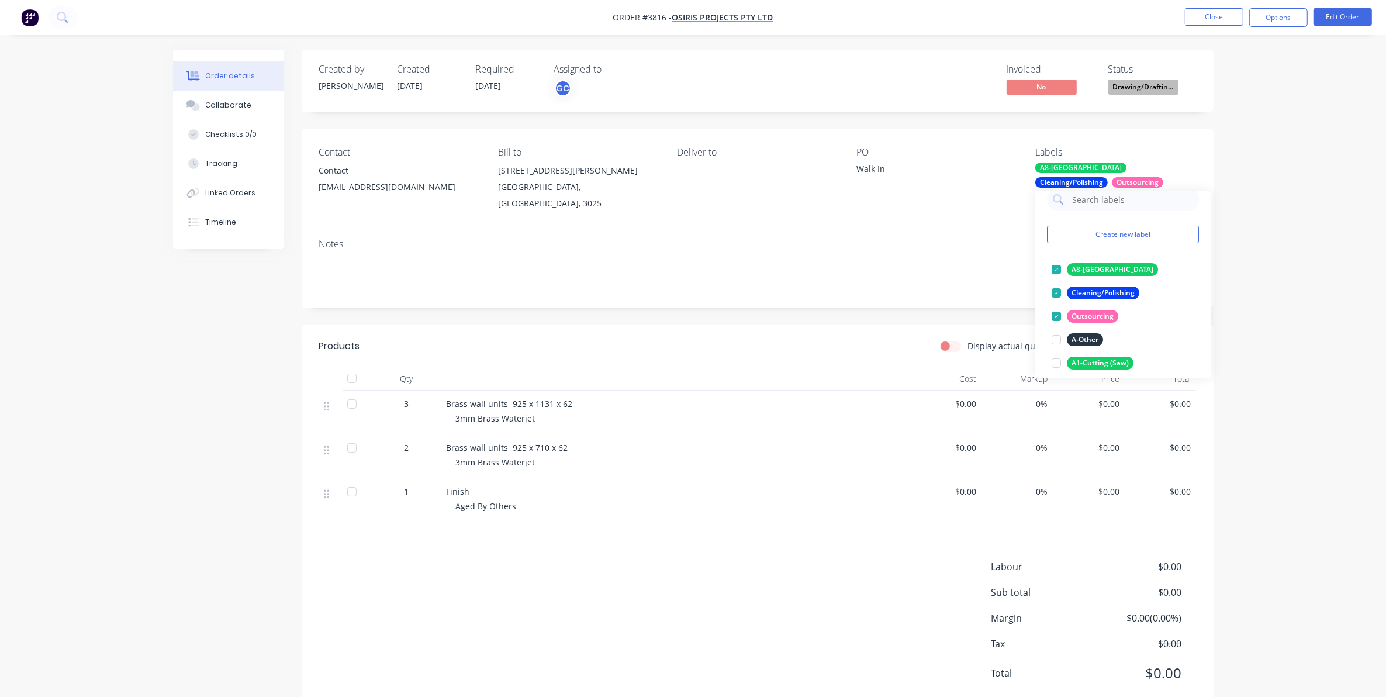
click at [939, 238] on div "Notes" at bounding box center [757, 243] width 877 height 11
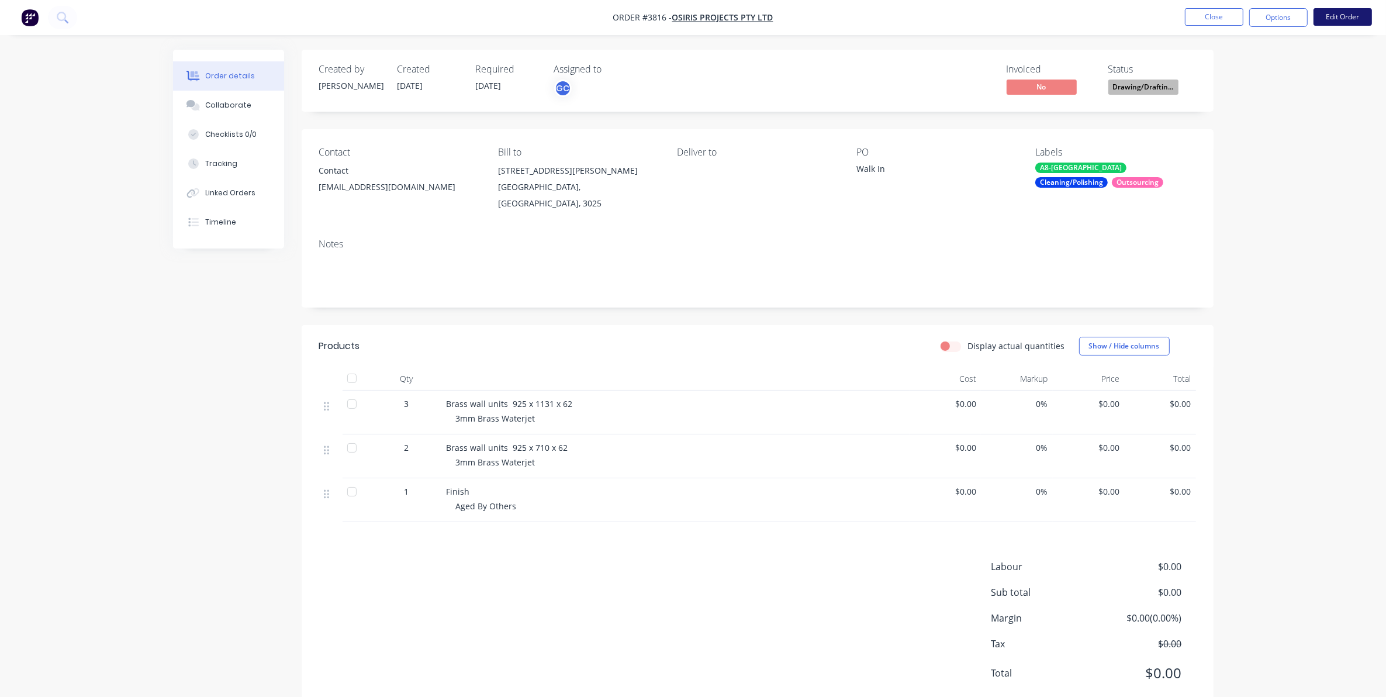
click at [1343, 18] on button "Edit Order" at bounding box center [1342, 17] width 58 height 18
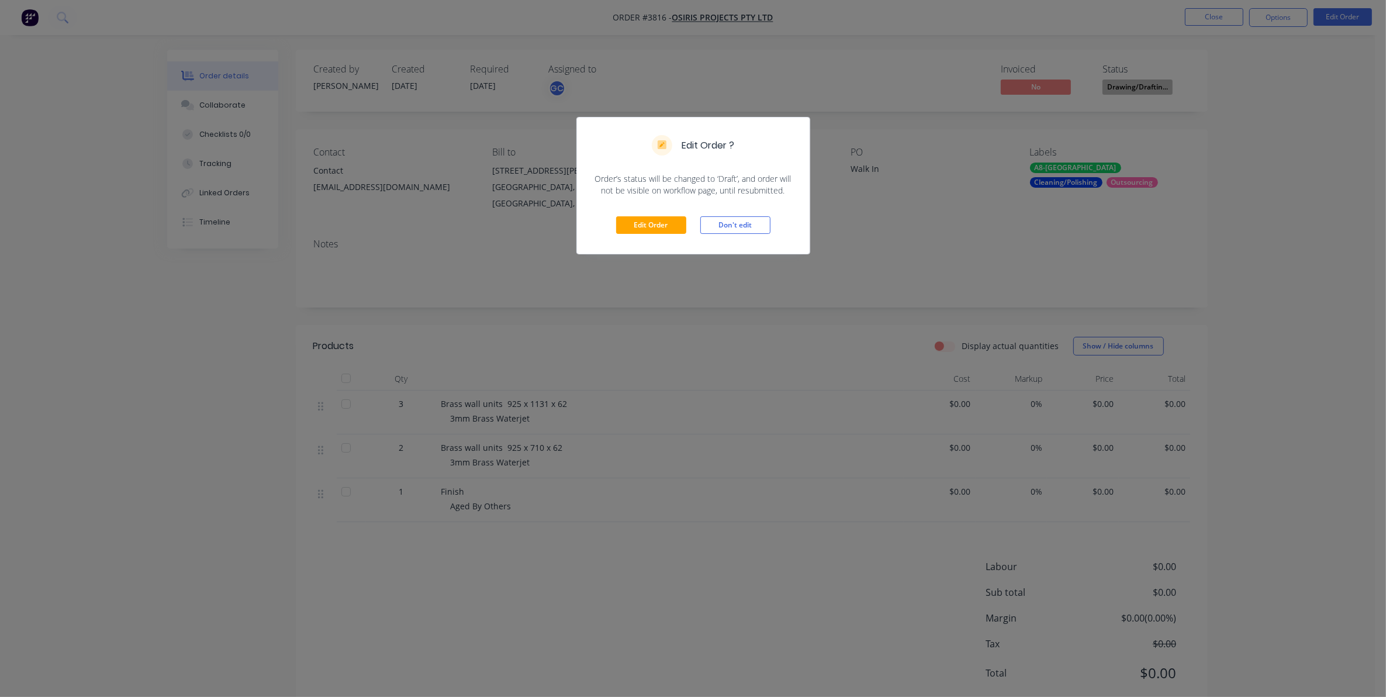
click at [1039, 69] on div "Edit Order ? Order’s status will be changed to ‘Draft’, and order will not be v…" at bounding box center [693, 348] width 1386 height 697
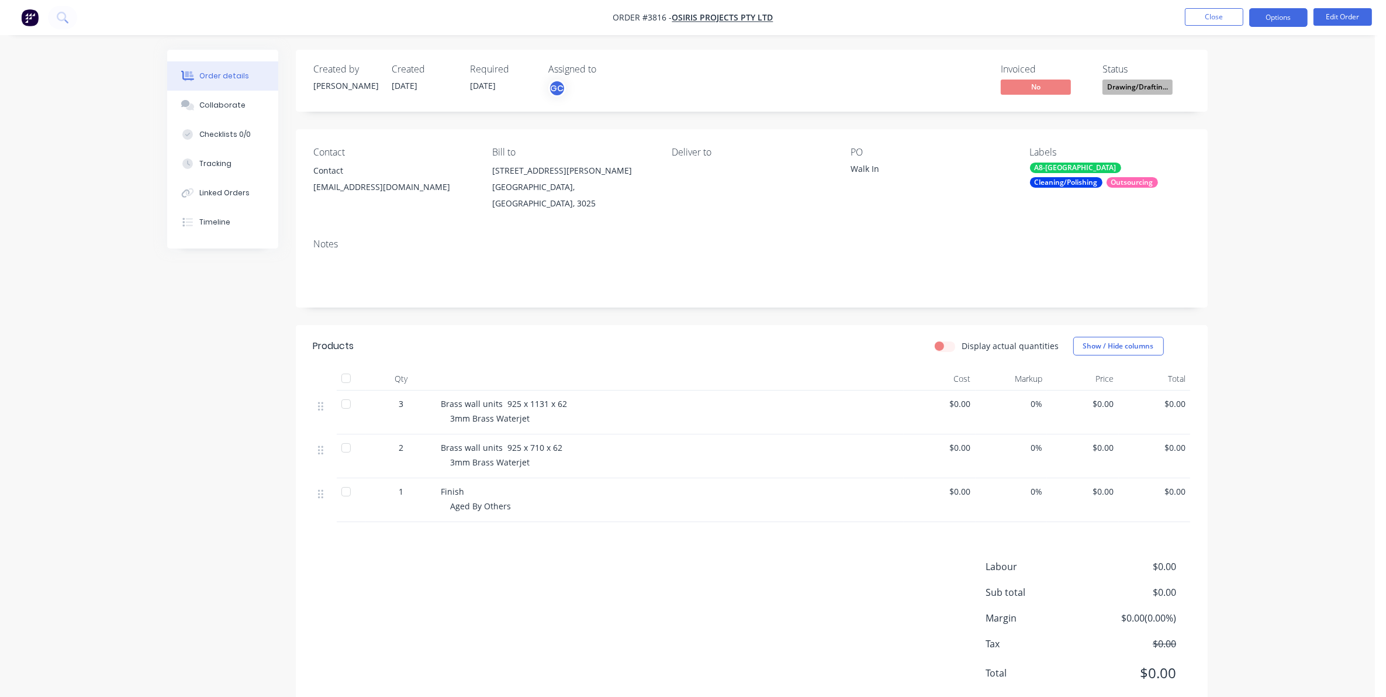
click at [1286, 19] on button "Options" at bounding box center [1278, 17] width 58 height 19
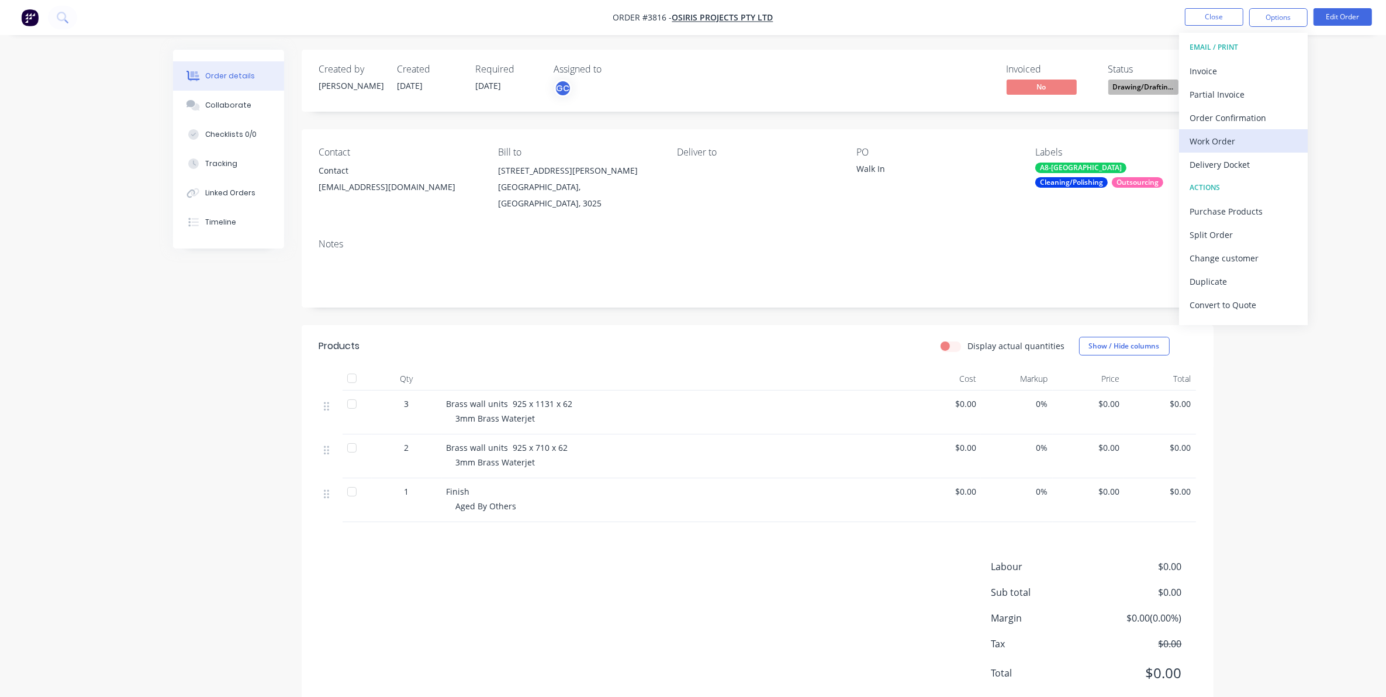
click at [1220, 145] on div "Work Order" at bounding box center [1243, 141] width 108 height 17
click at [1230, 124] on div "Without pricing" at bounding box center [1243, 117] width 108 height 17
click at [1205, 20] on button "Close" at bounding box center [1214, 17] width 58 height 18
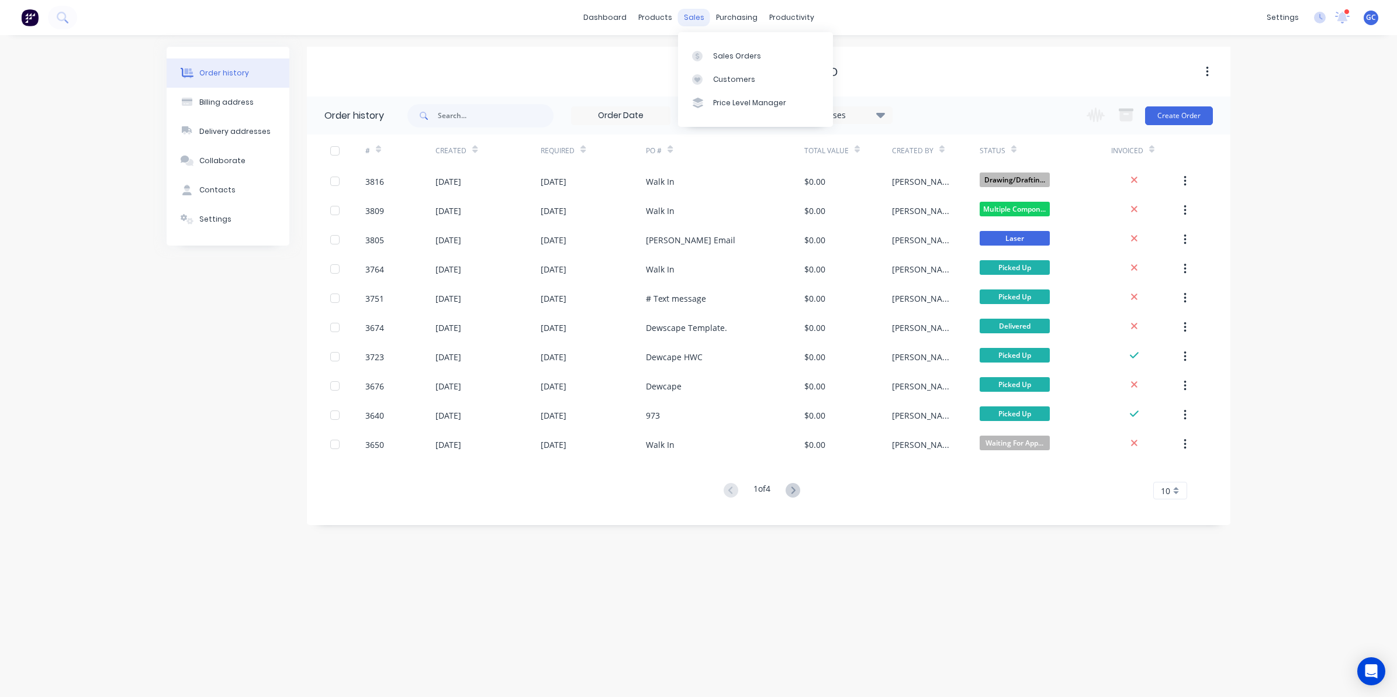
click at [693, 15] on div "sales" at bounding box center [694, 18] width 32 height 18
click at [716, 45] on link "Sales Orders" at bounding box center [755, 55] width 155 height 23
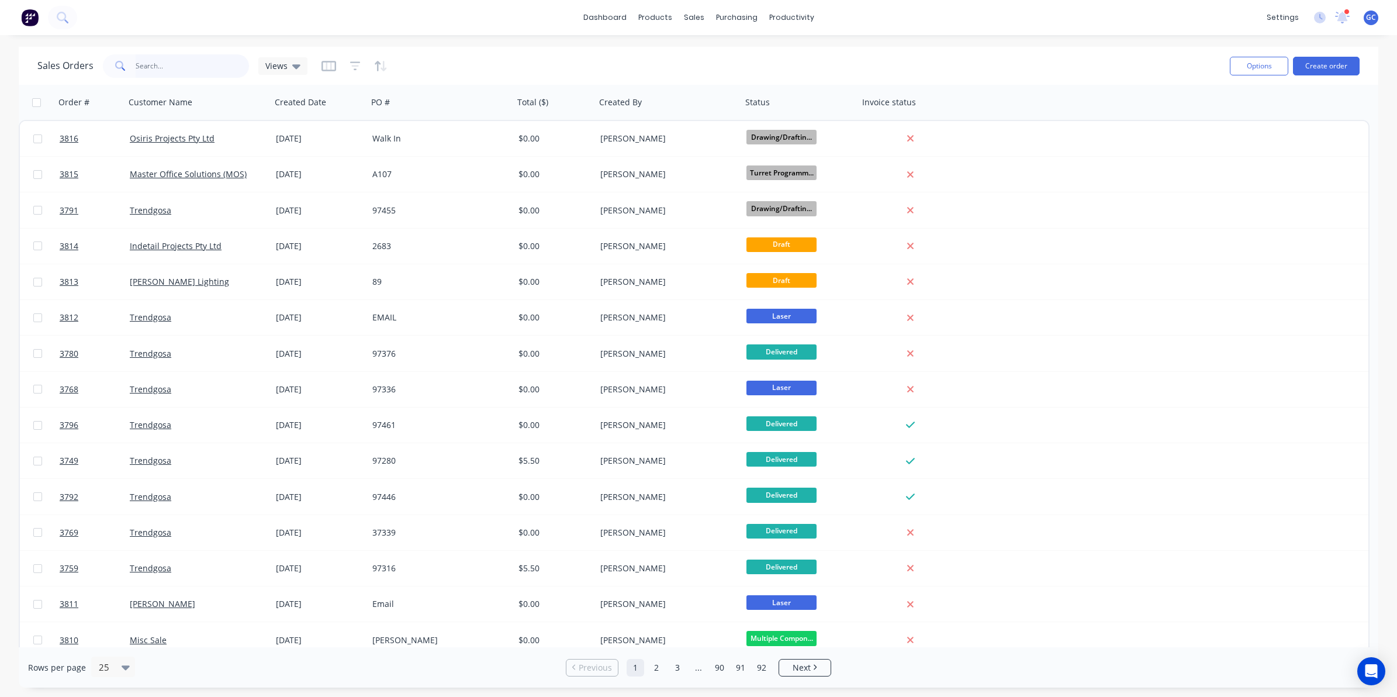
click at [243, 63] on input "text" at bounding box center [193, 65] width 114 height 23
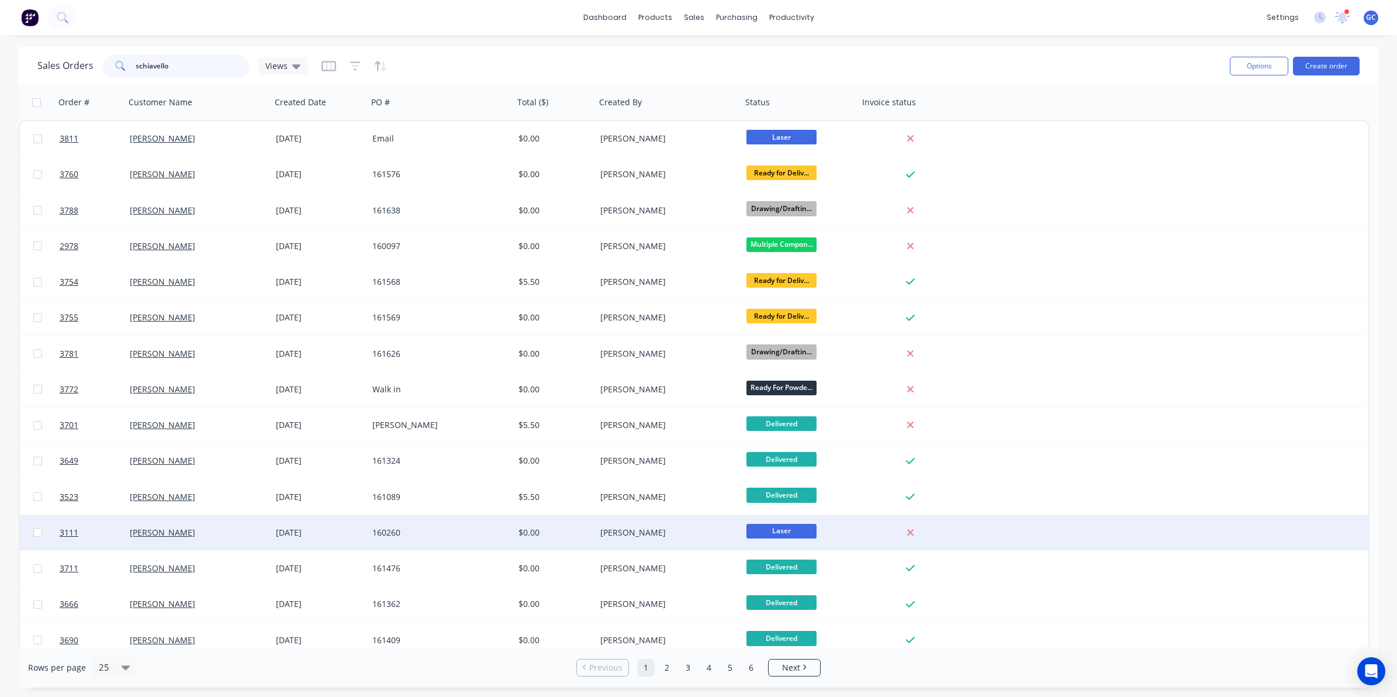
type input "schiavello"
click at [629, 529] on div "[PERSON_NAME]" at bounding box center [665, 533] width 130 height 12
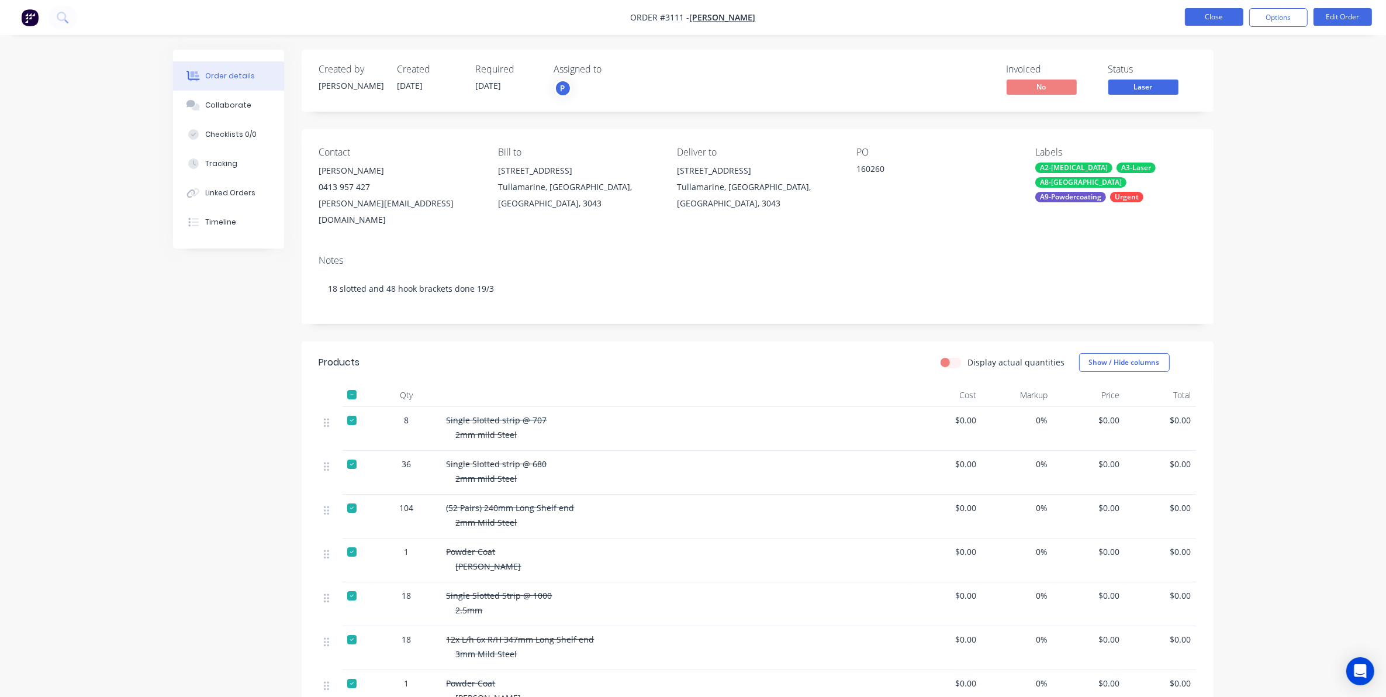
click at [1187, 18] on button "Close" at bounding box center [1214, 17] width 58 height 18
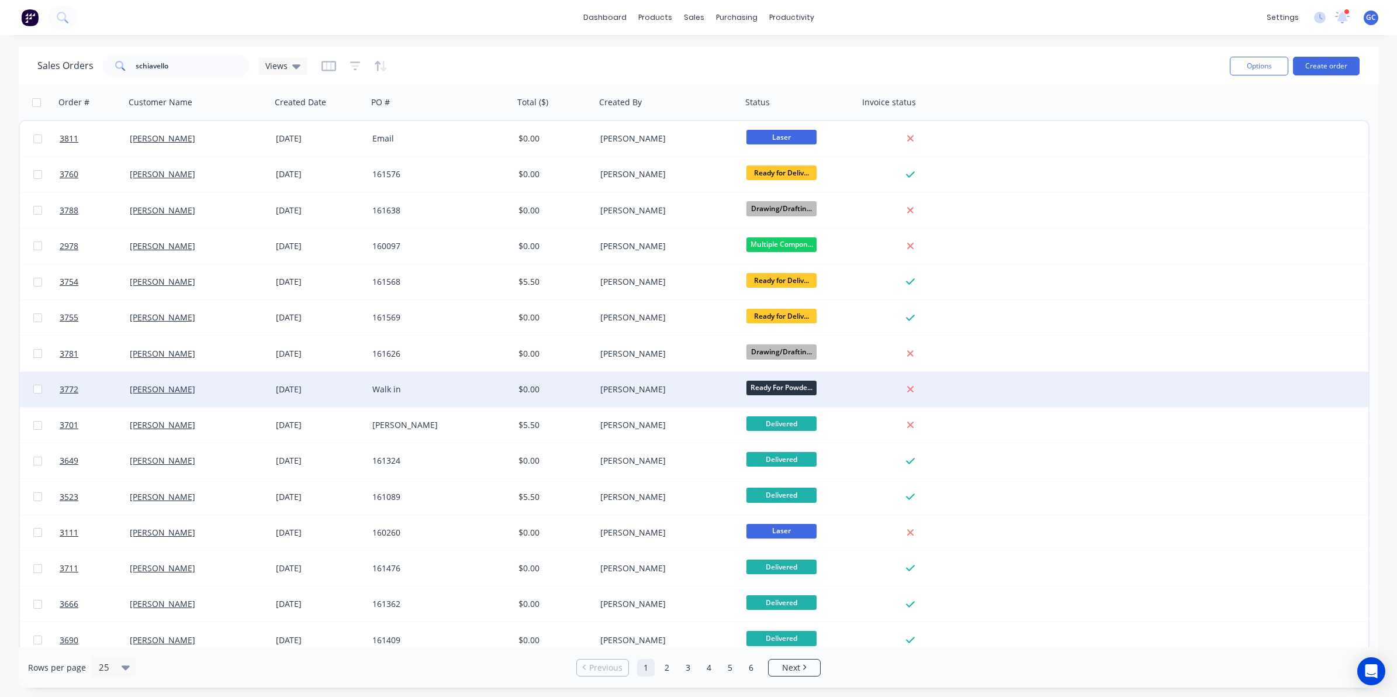
click at [627, 379] on div "[PERSON_NAME]" at bounding box center [669, 389] width 146 height 35
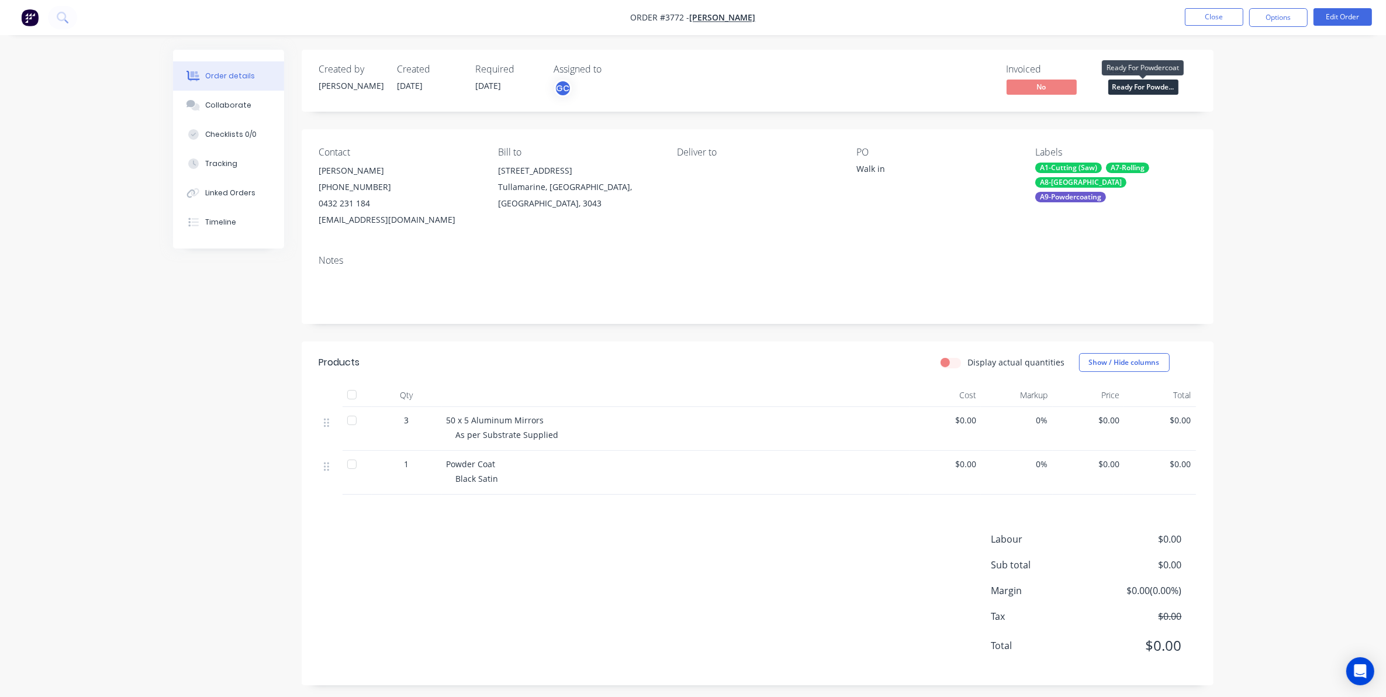
click at [1156, 85] on span "Ready For Powde..." at bounding box center [1143, 86] width 70 height 15
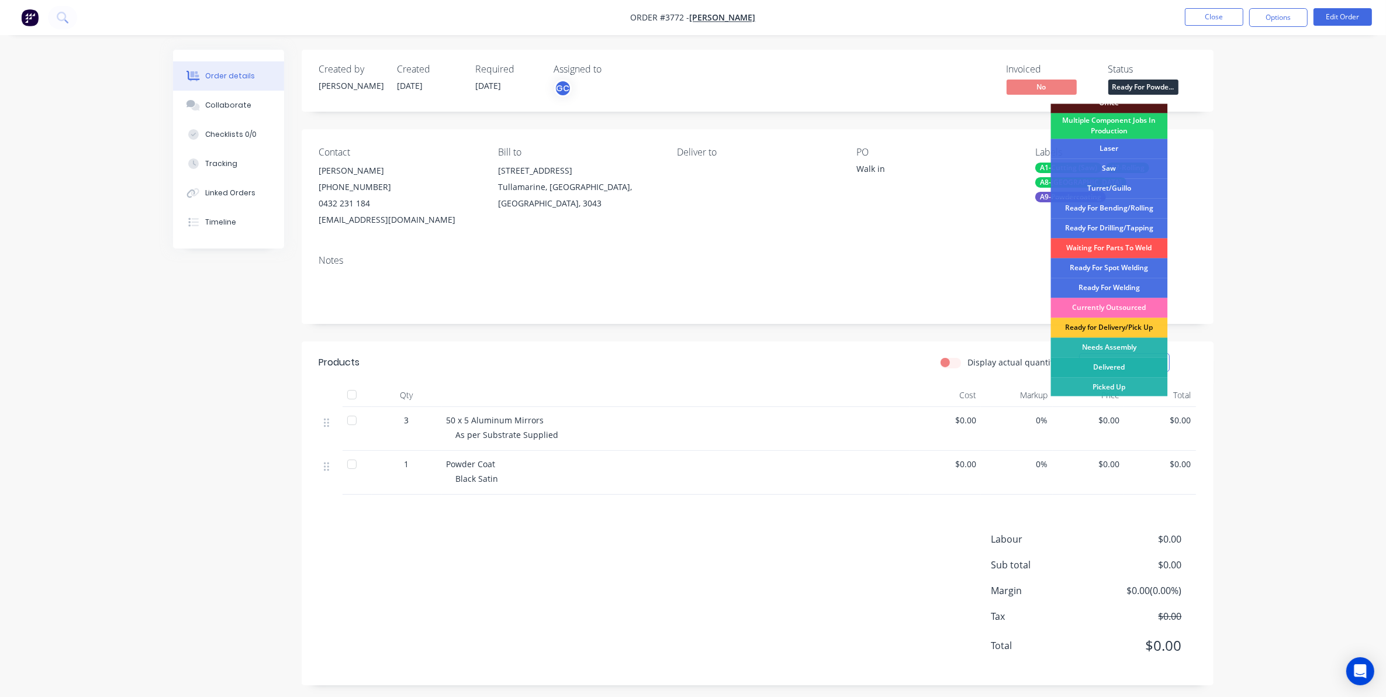
scroll to position [130, 0]
click at [1123, 365] on div "Delivered" at bounding box center [1109, 367] width 117 height 20
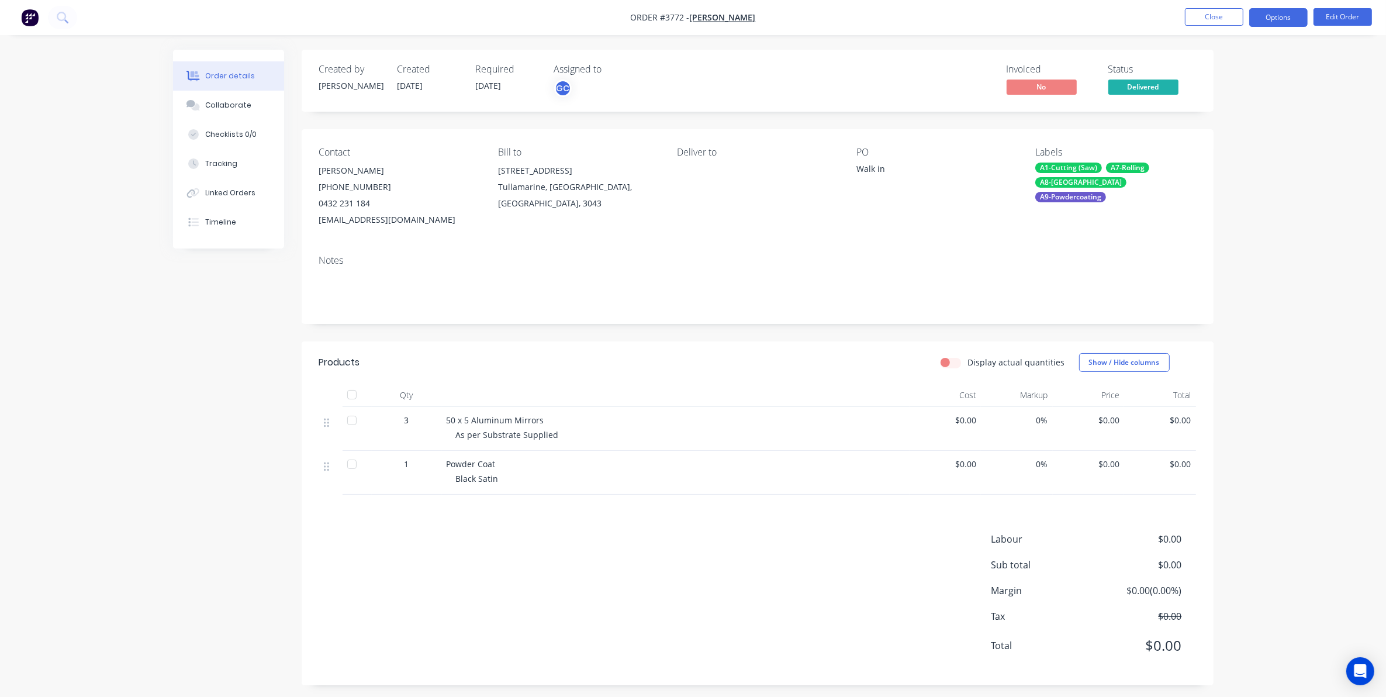
click at [1267, 22] on button "Options" at bounding box center [1278, 17] width 58 height 19
click at [1229, 153] on button "Delivery Docket" at bounding box center [1243, 164] width 129 height 23
click at [1241, 123] on div "Without pricing" at bounding box center [1243, 117] width 108 height 17
click at [944, 19] on nav "Order #3772 - Michael Schiavello Close Options Edit Order" at bounding box center [693, 17] width 1386 height 35
click at [1206, 16] on button "Close" at bounding box center [1214, 17] width 58 height 18
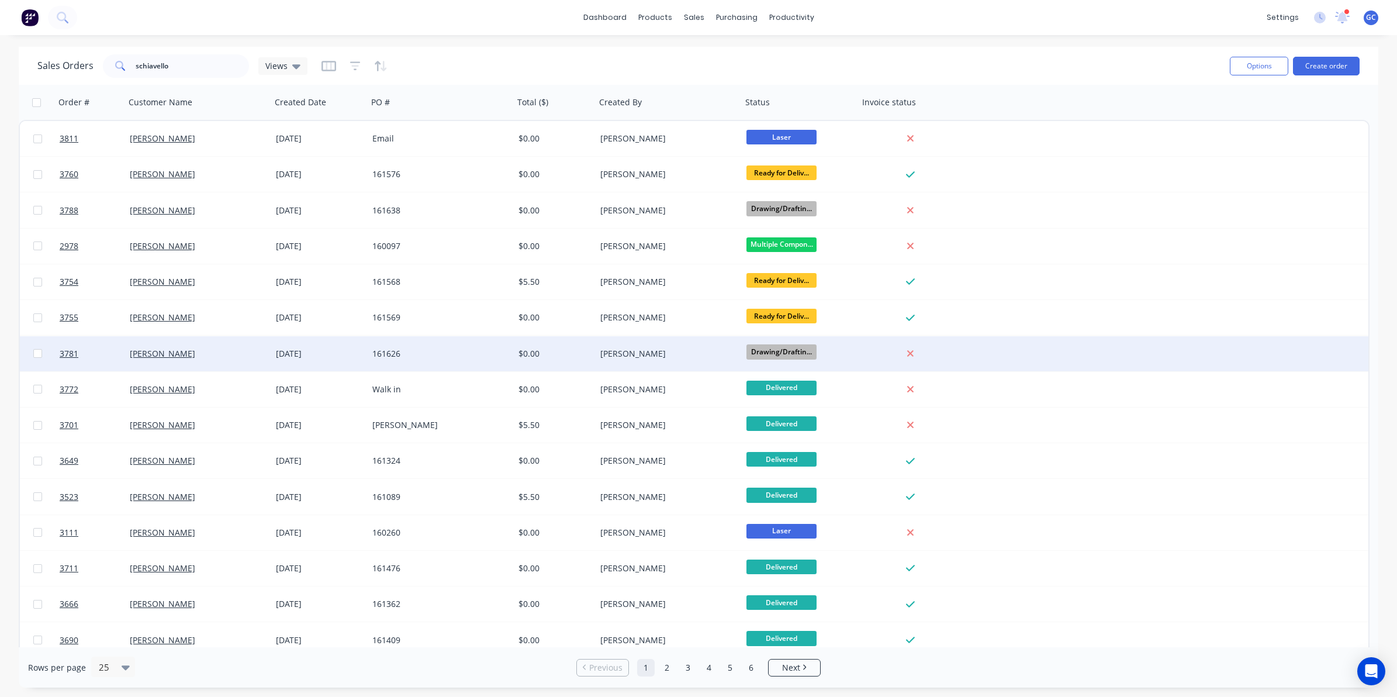
click at [568, 352] on div "$0.00" at bounding box center [552, 354] width 69 height 12
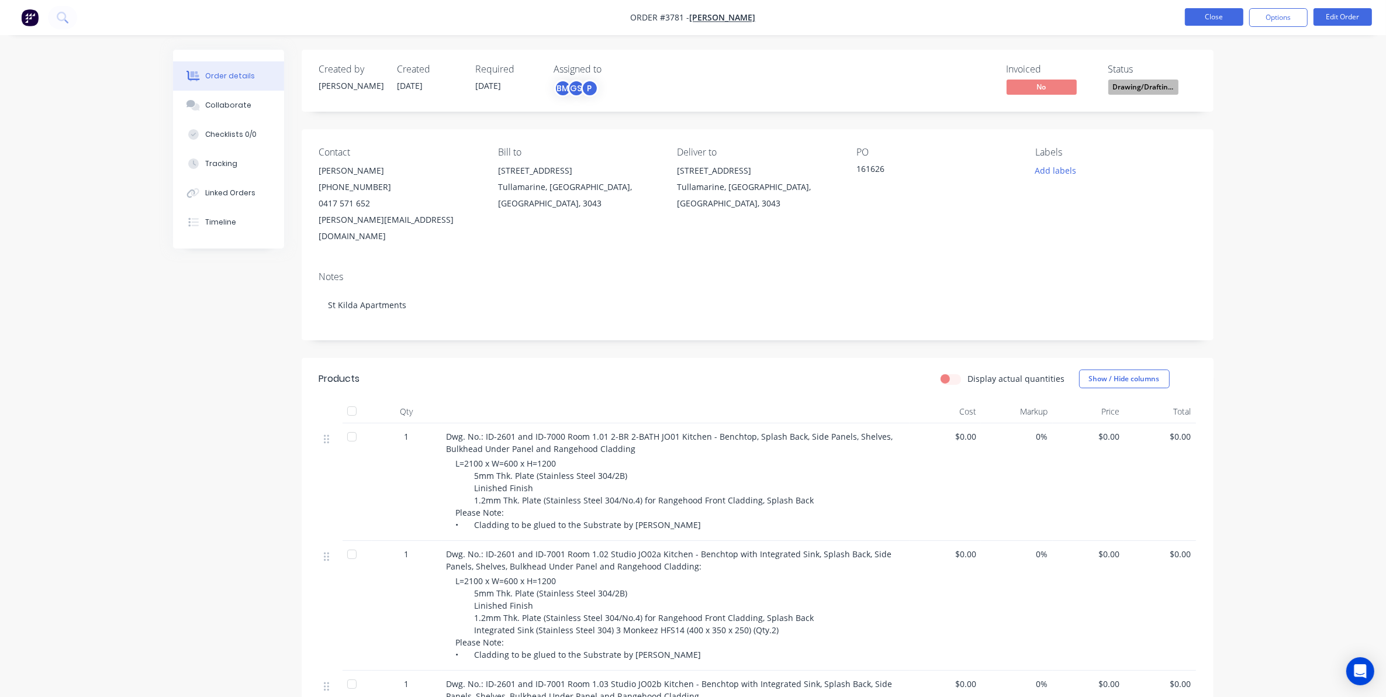
click at [1193, 19] on button "Close" at bounding box center [1214, 17] width 58 height 18
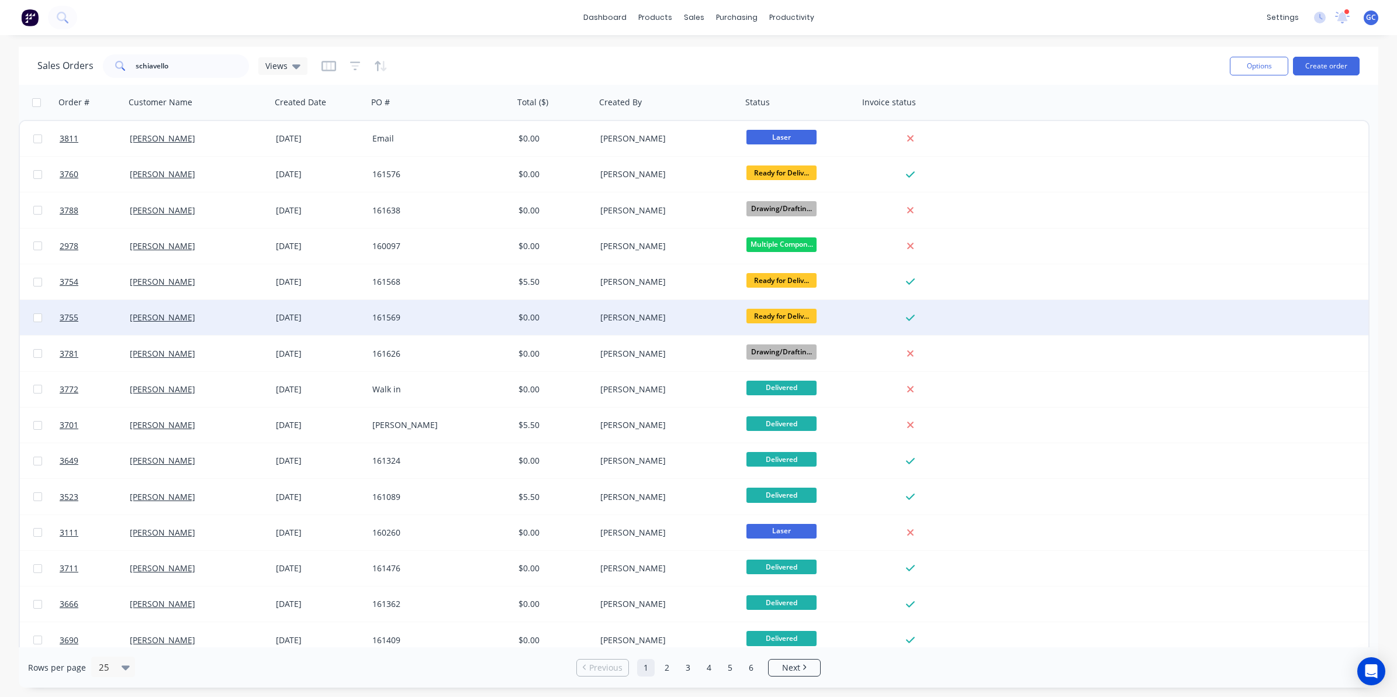
click at [596, 313] on div "[PERSON_NAME]" at bounding box center [669, 317] width 146 height 35
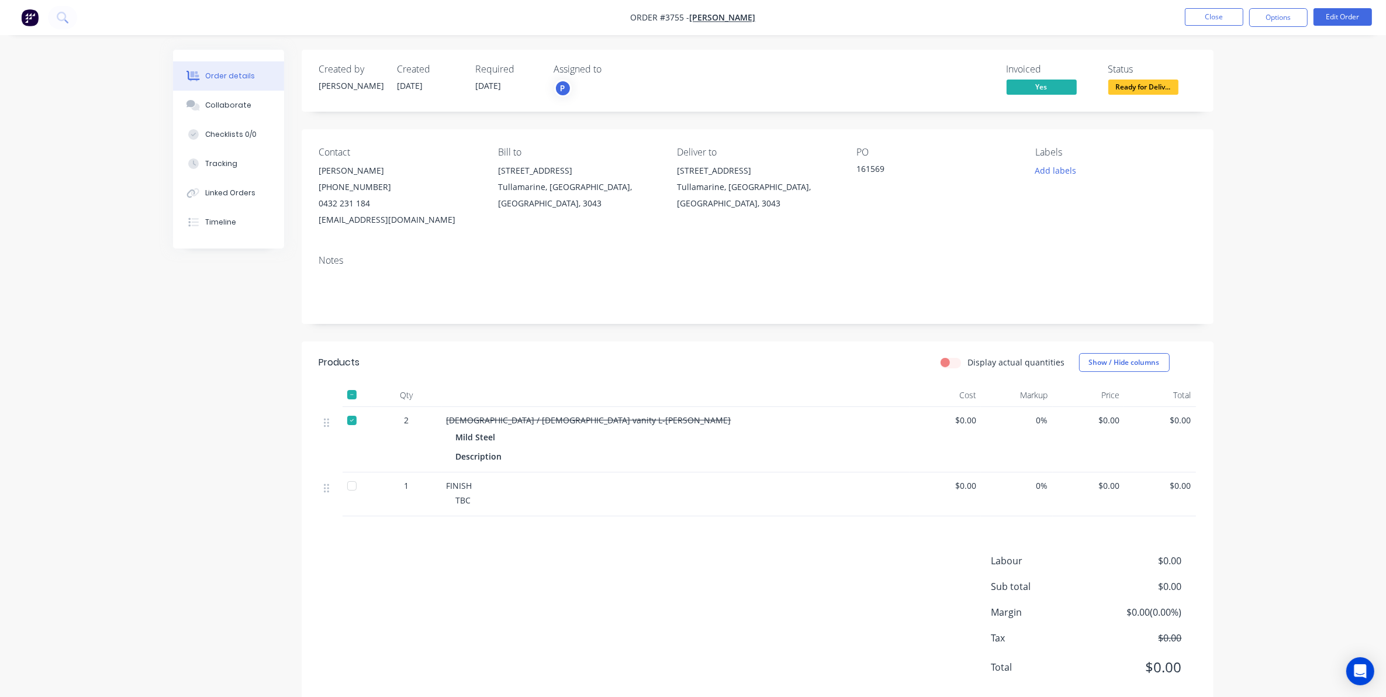
click at [1129, 89] on span "Ready for Deliv..." at bounding box center [1143, 86] width 70 height 15
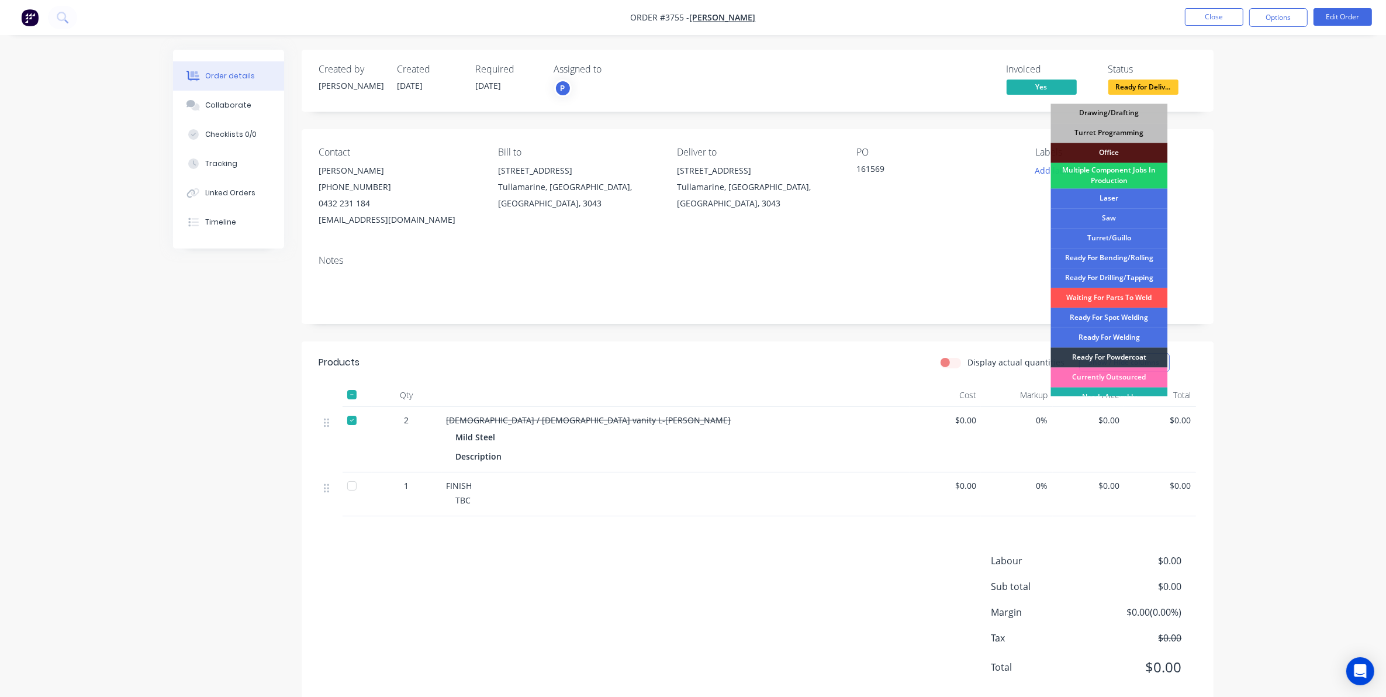
scroll to position [130, 0]
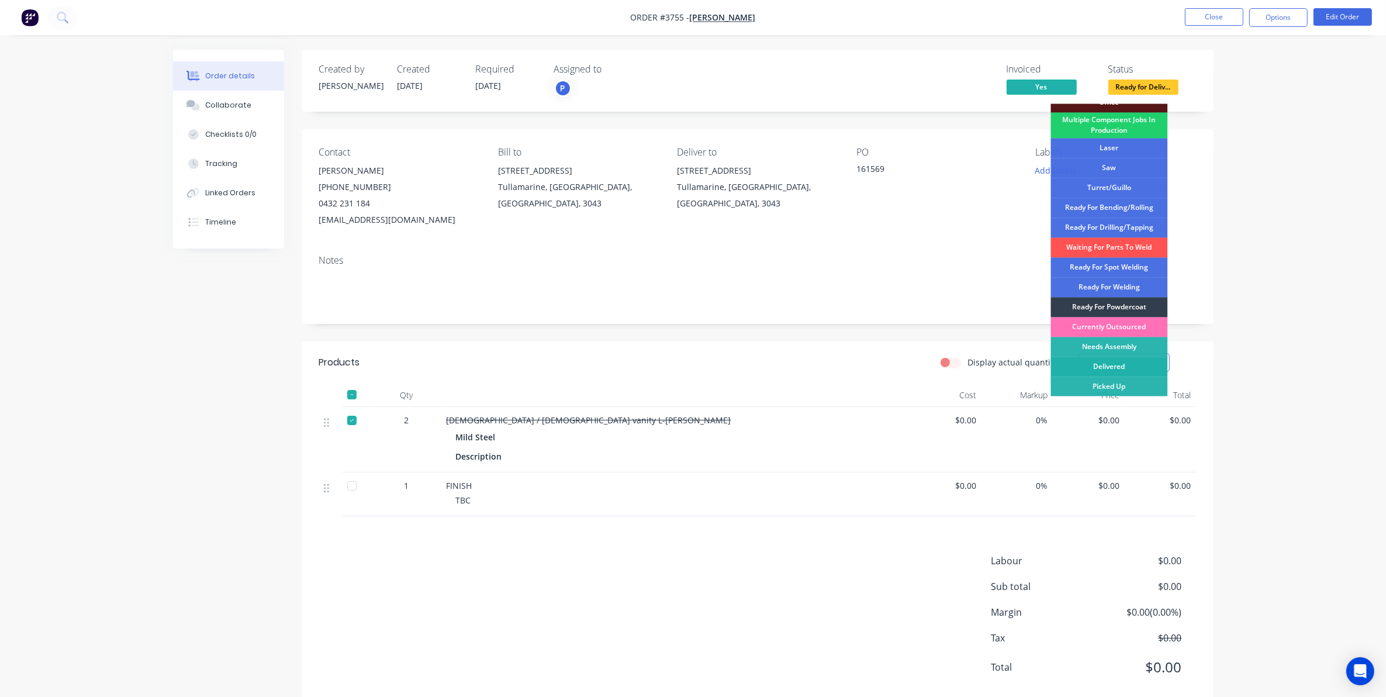
click at [1116, 366] on div "Delivered" at bounding box center [1109, 367] width 117 height 20
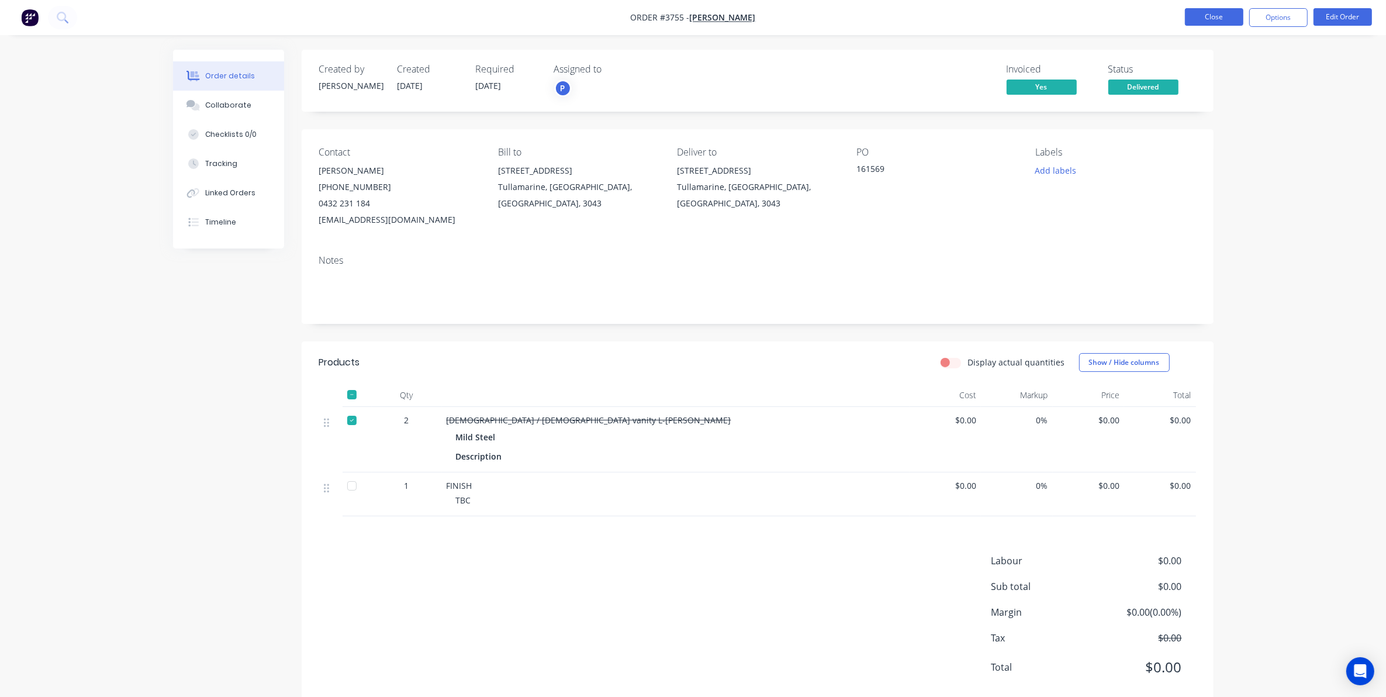
click at [1214, 24] on button "Close" at bounding box center [1214, 17] width 58 height 18
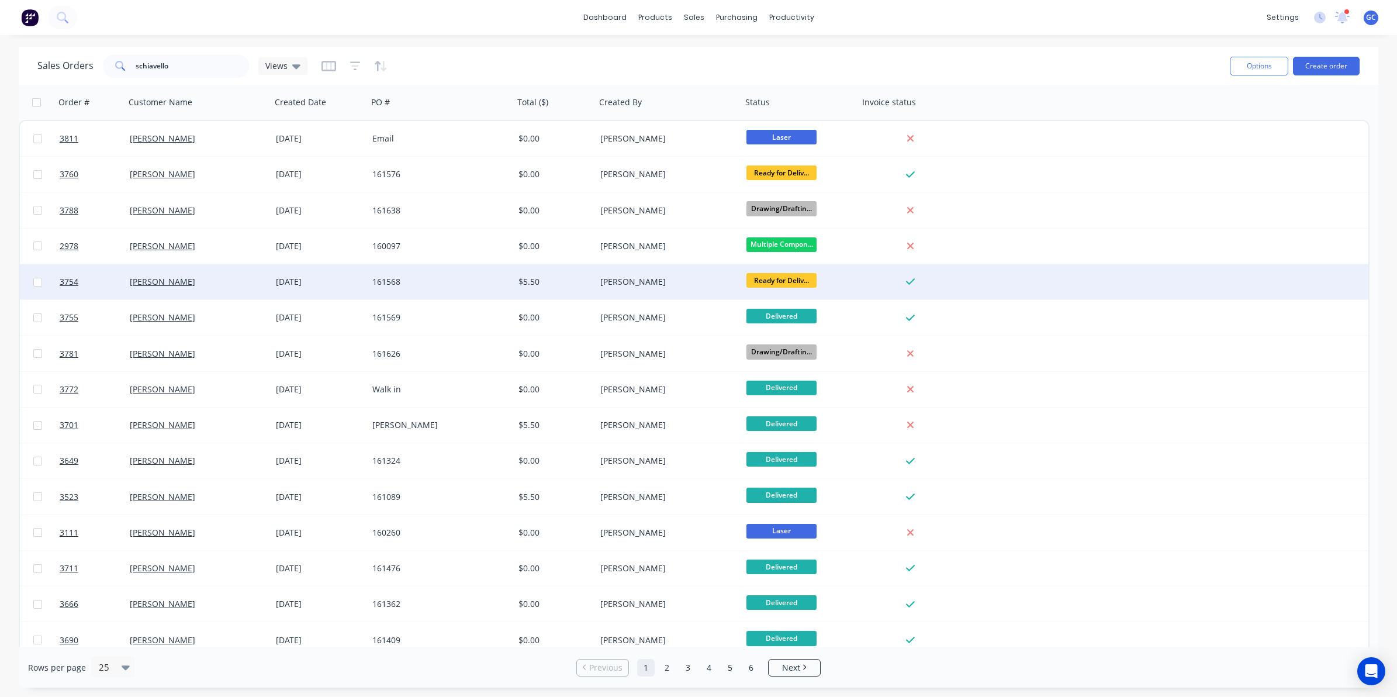
click at [703, 271] on div "[PERSON_NAME]" at bounding box center [669, 281] width 146 height 35
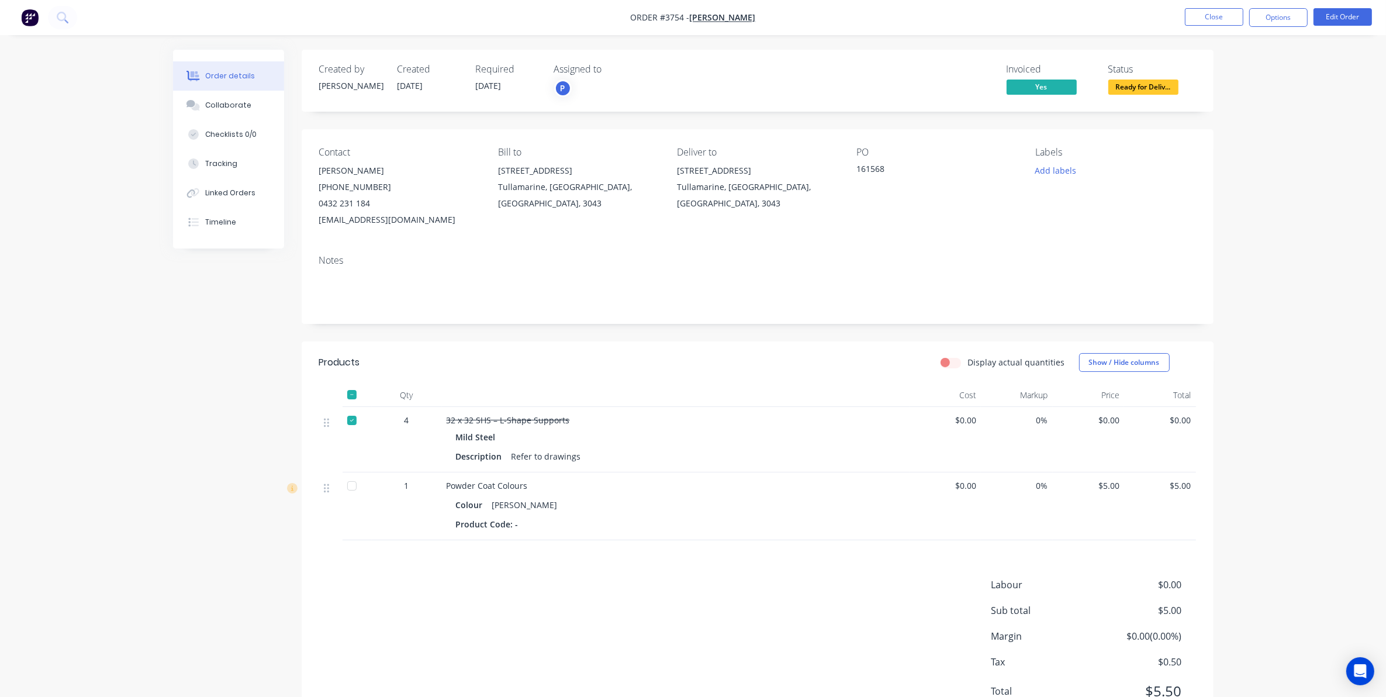
click at [1169, 88] on span "Ready for Deliv..." at bounding box center [1143, 86] width 70 height 15
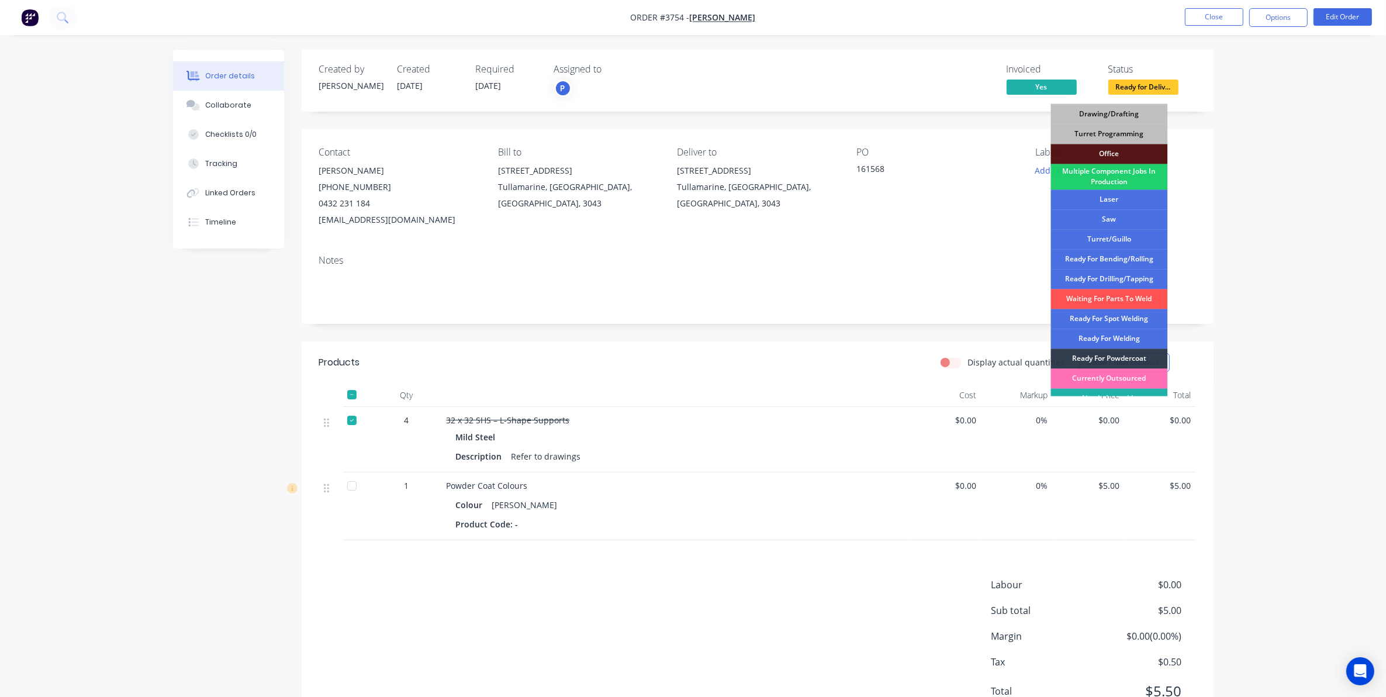
scroll to position [130, 0]
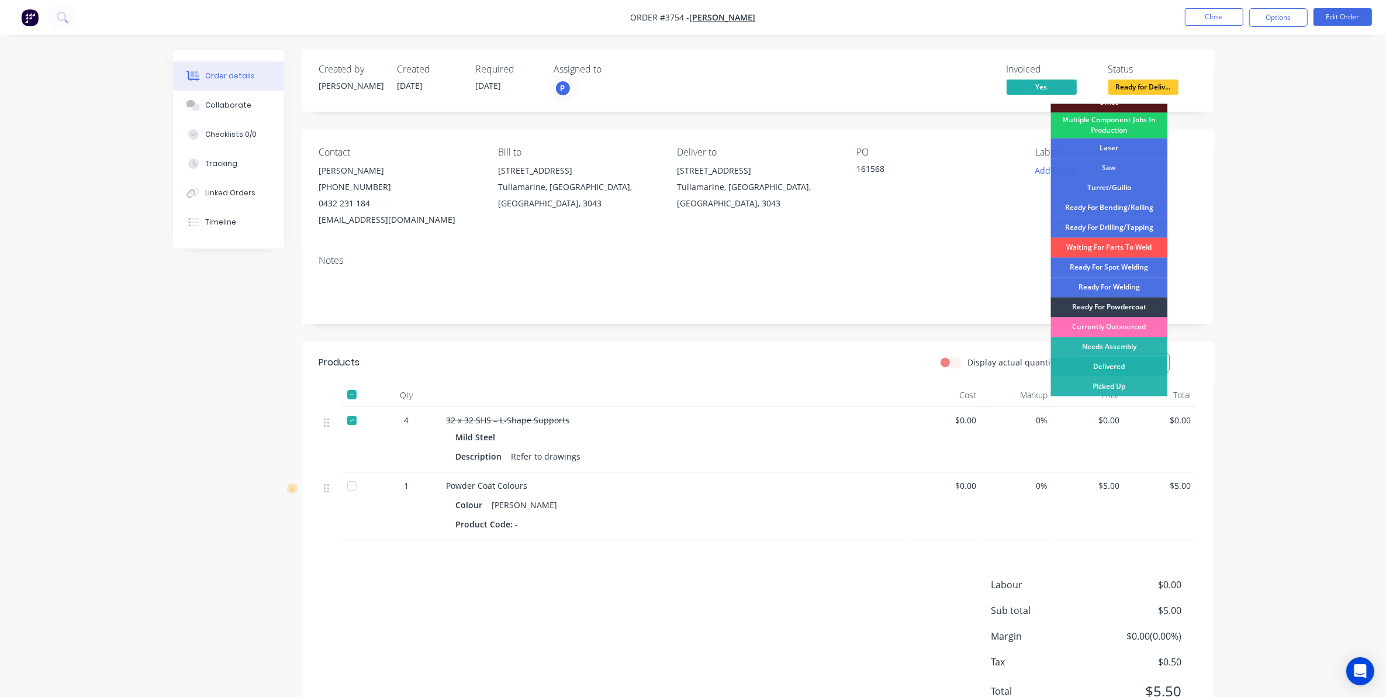
click at [1128, 368] on div "Delivered" at bounding box center [1109, 367] width 117 height 20
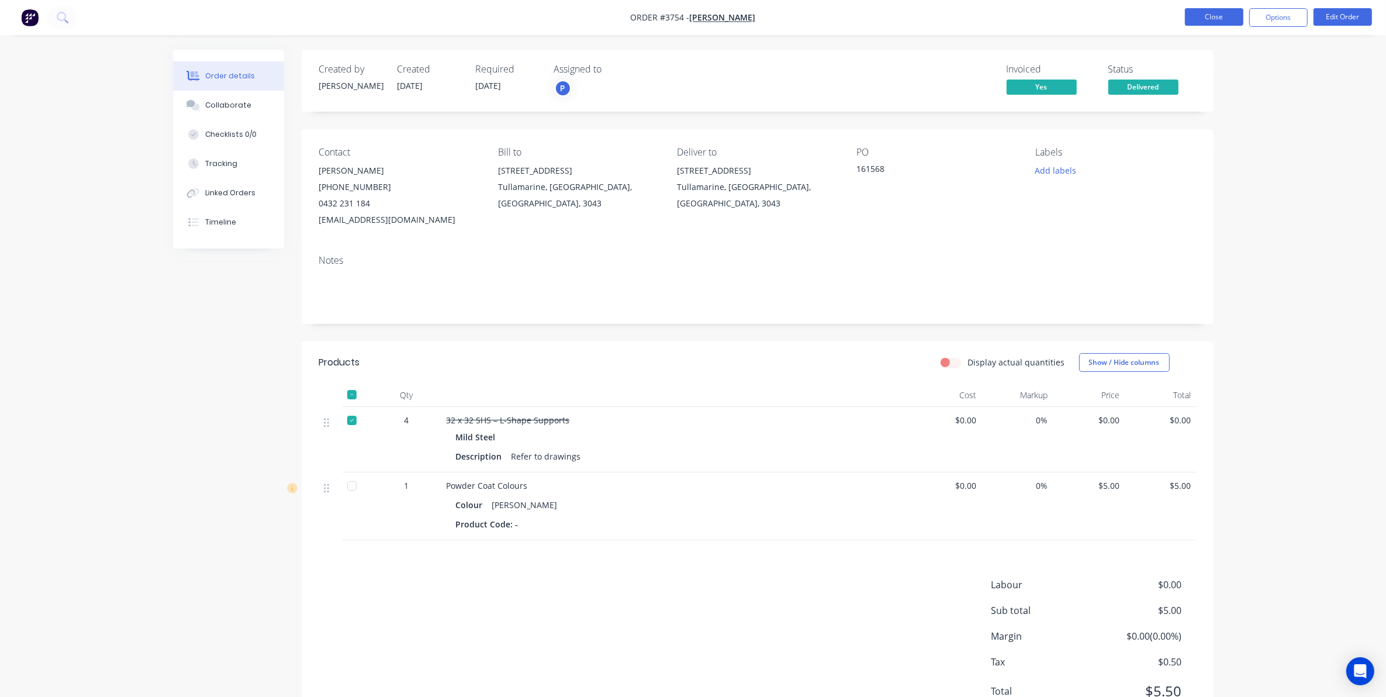
click at [1216, 22] on button "Close" at bounding box center [1214, 17] width 58 height 18
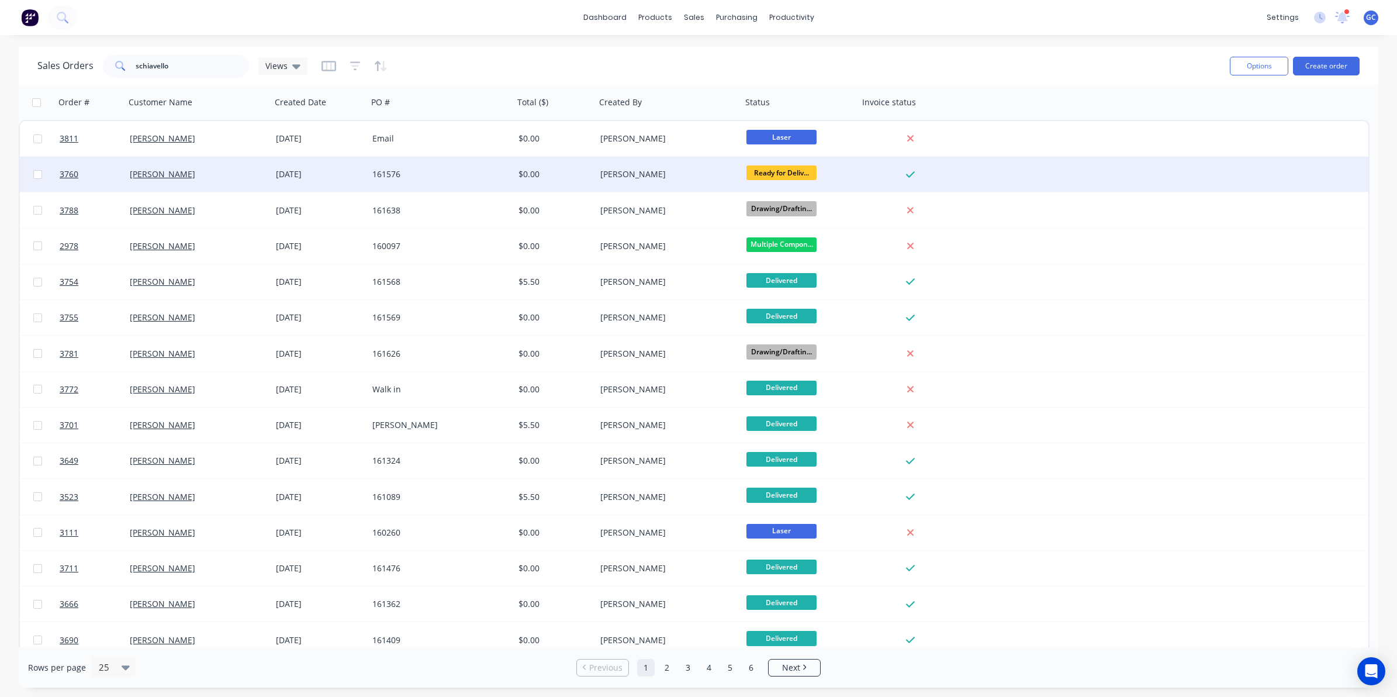
click at [732, 185] on div "[PERSON_NAME]" at bounding box center [669, 174] width 146 height 35
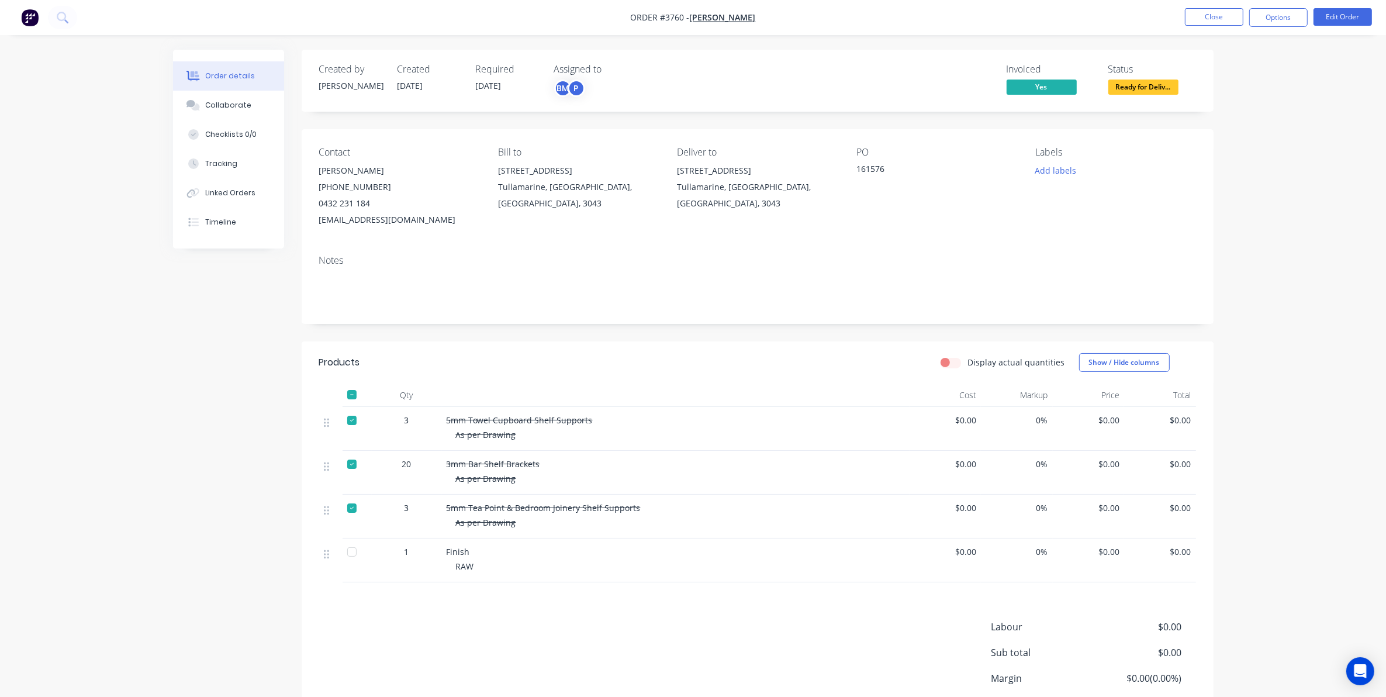
click at [1141, 86] on span "Ready for Deliv..." at bounding box center [1143, 86] width 70 height 15
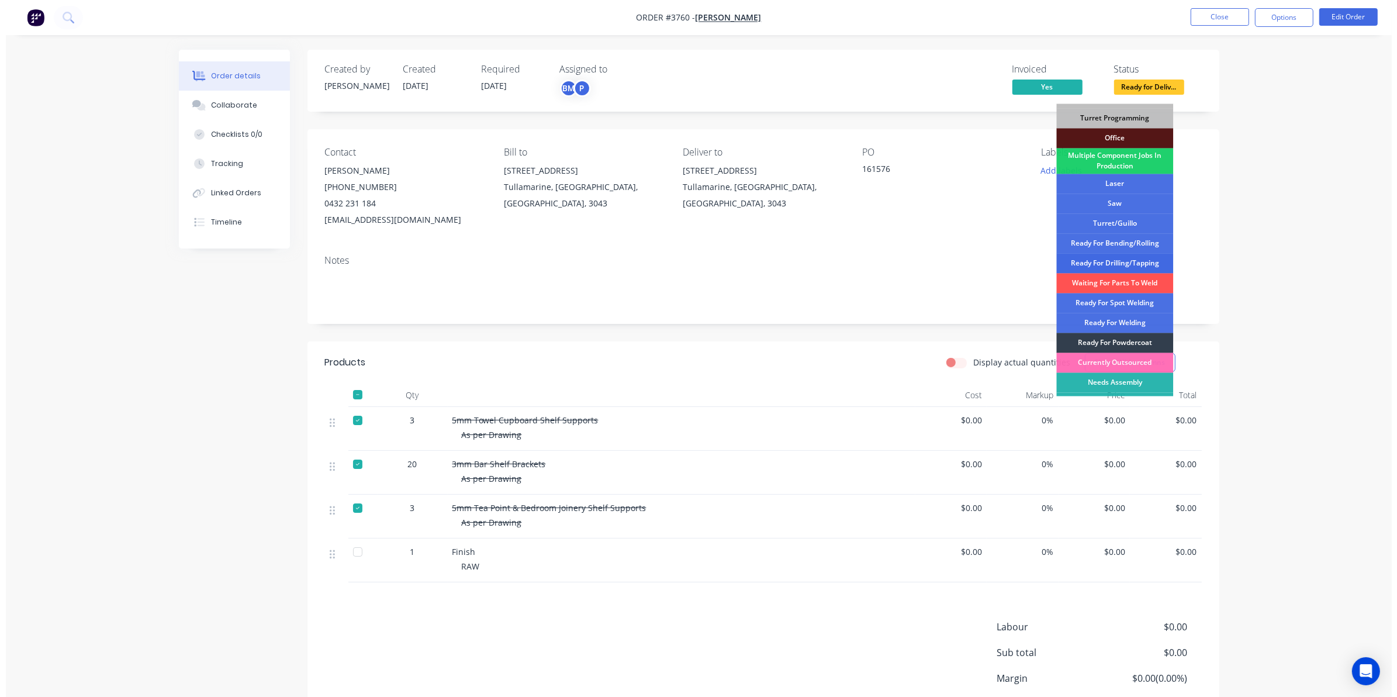
scroll to position [130, 0]
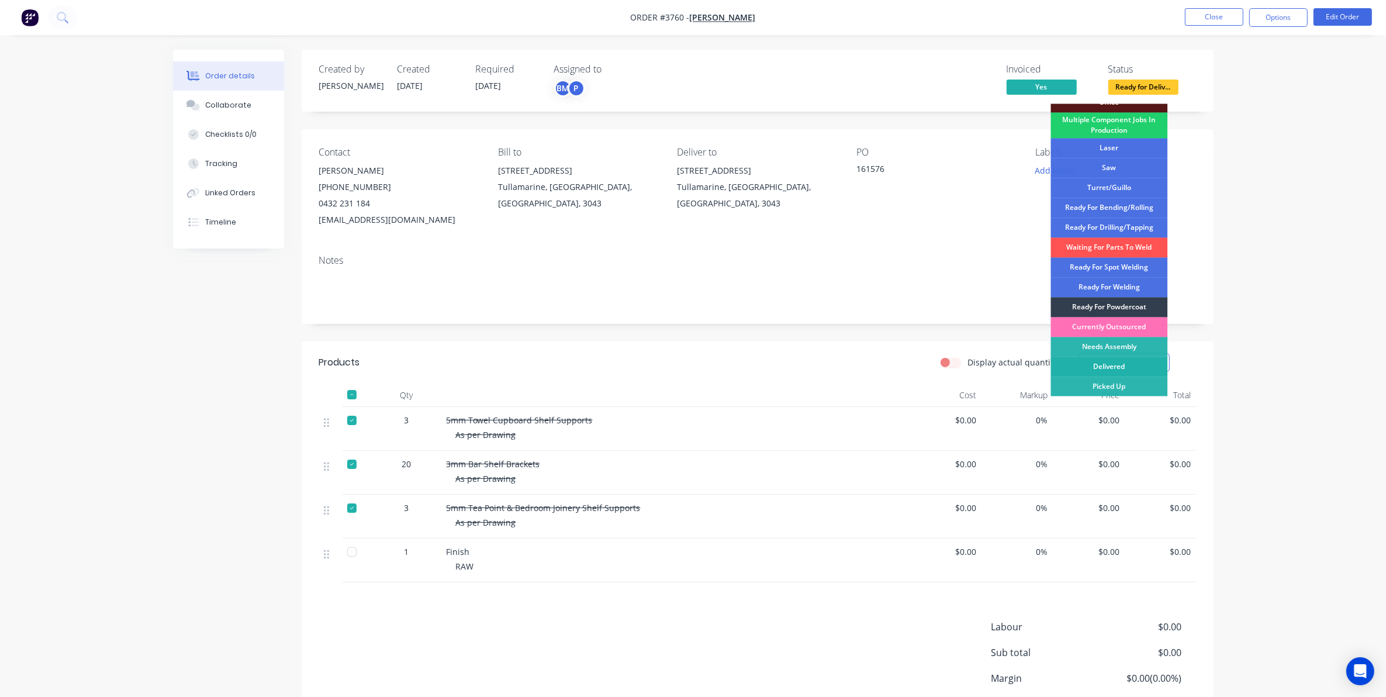
click at [1120, 364] on div "Delivered" at bounding box center [1109, 367] width 117 height 20
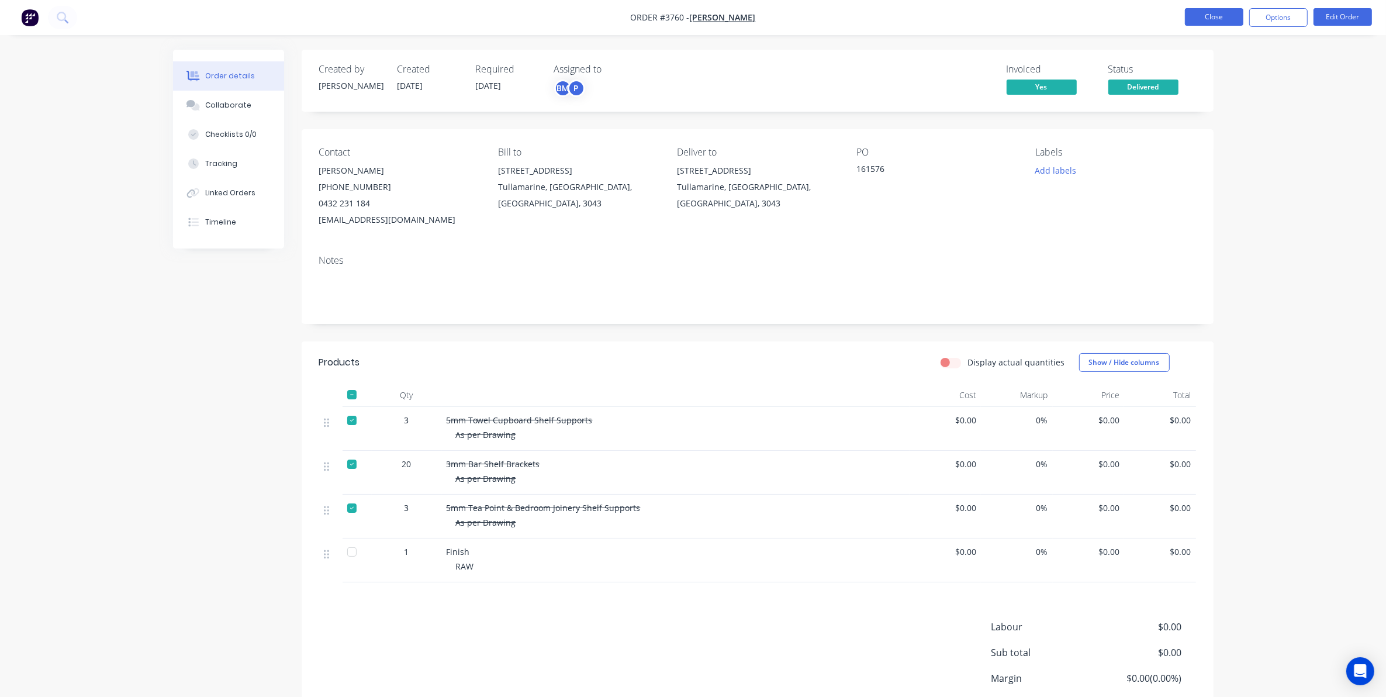
click at [1231, 15] on button "Close" at bounding box center [1214, 17] width 58 height 18
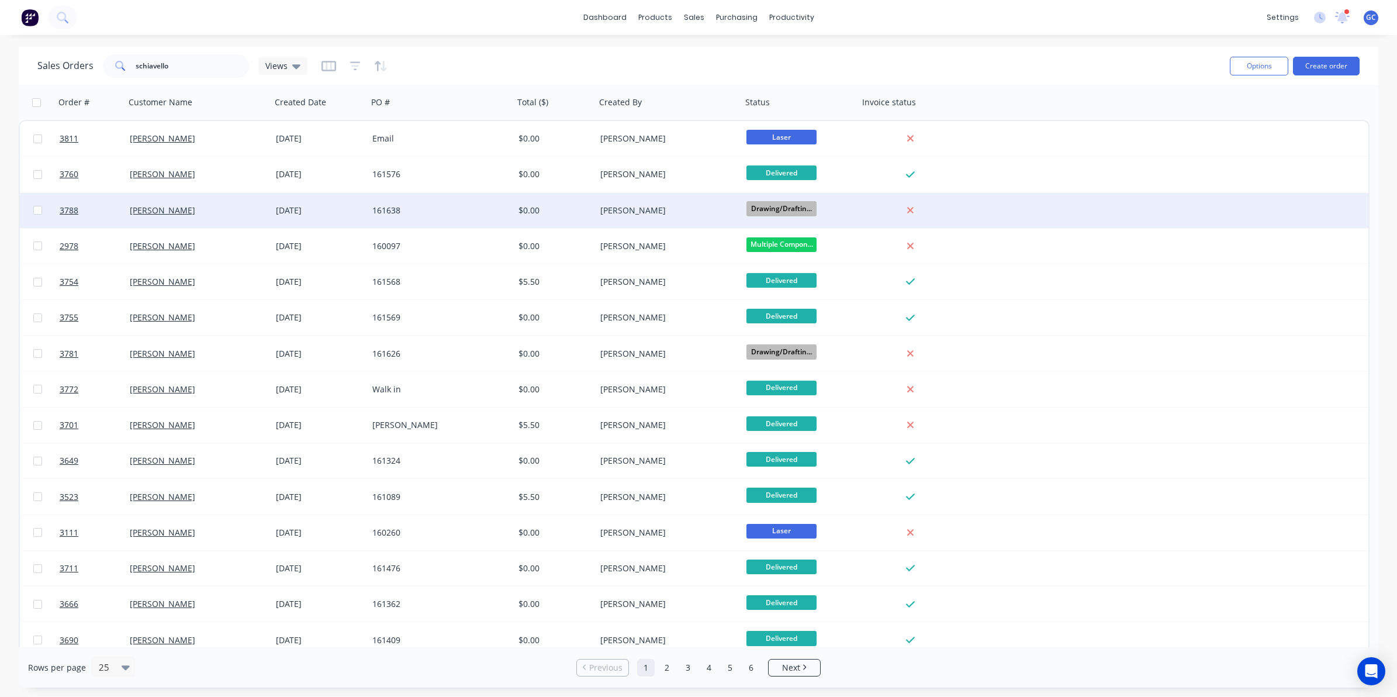
click at [694, 213] on div "[PERSON_NAME]" at bounding box center [665, 211] width 130 height 12
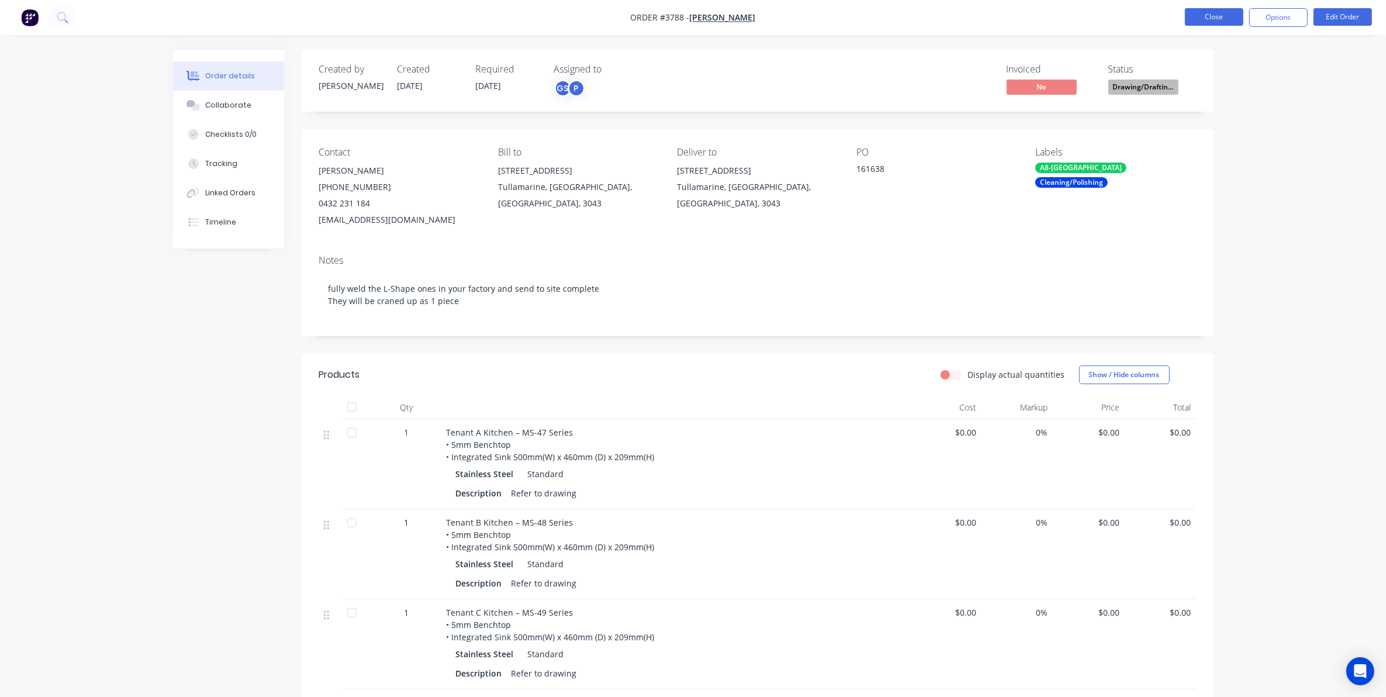
click at [1207, 19] on button "Close" at bounding box center [1214, 17] width 58 height 18
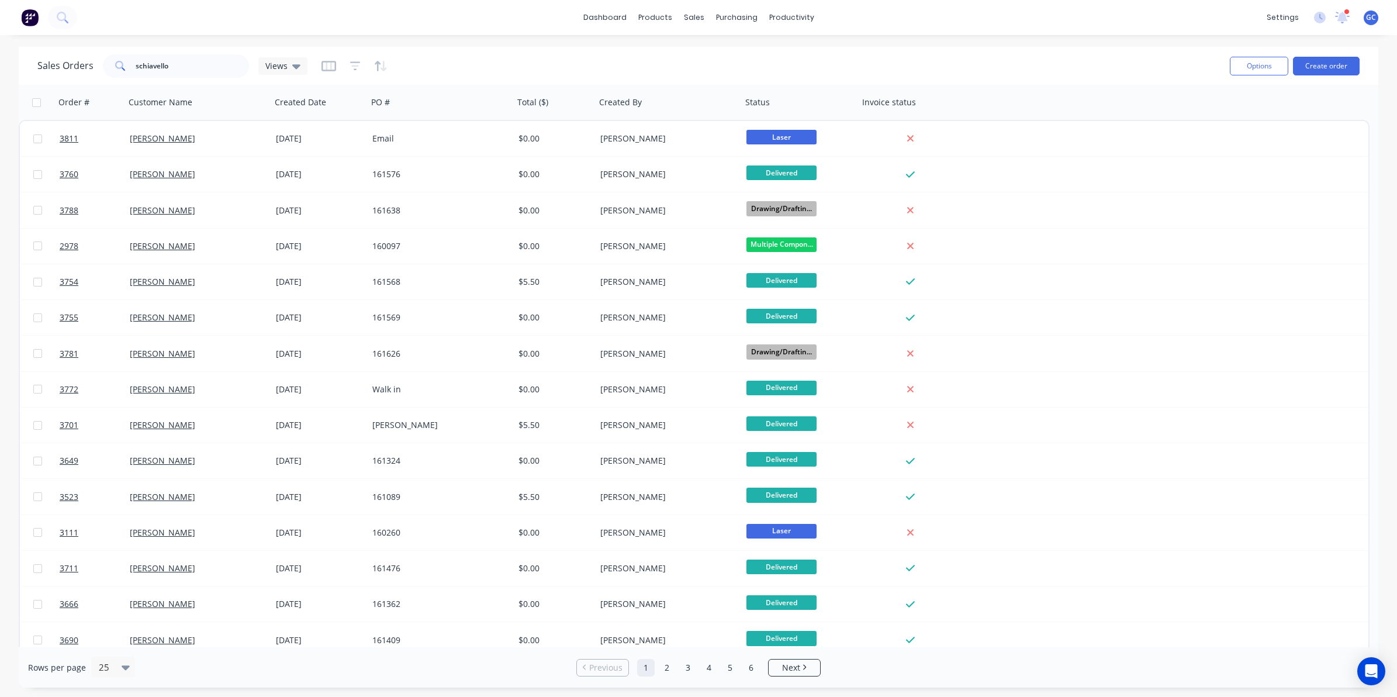
click at [702, 245] on div "[PERSON_NAME]" at bounding box center [665, 246] width 130 height 12
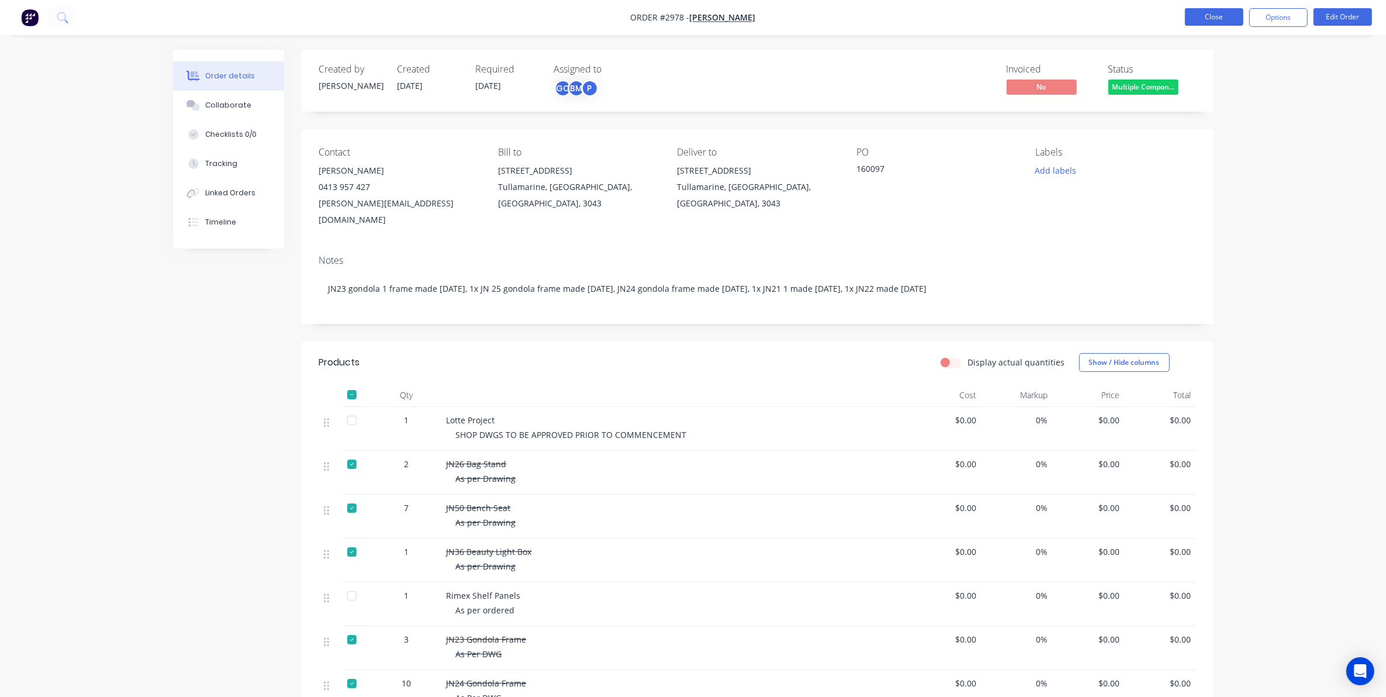
click at [1220, 18] on button "Close" at bounding box center [1214, 17] width 58 height 18
